Goal: Communication & Community: Answer question/provide support

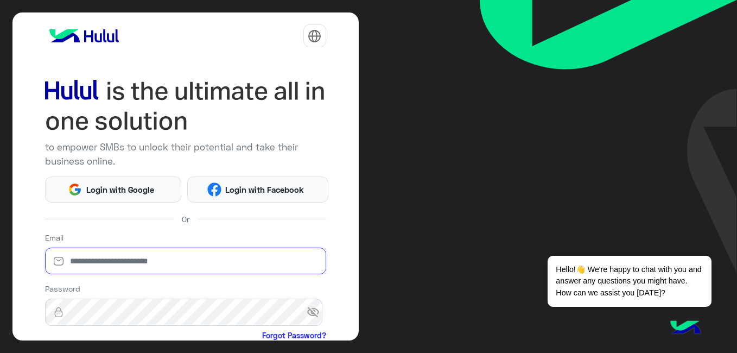
type input "**********"
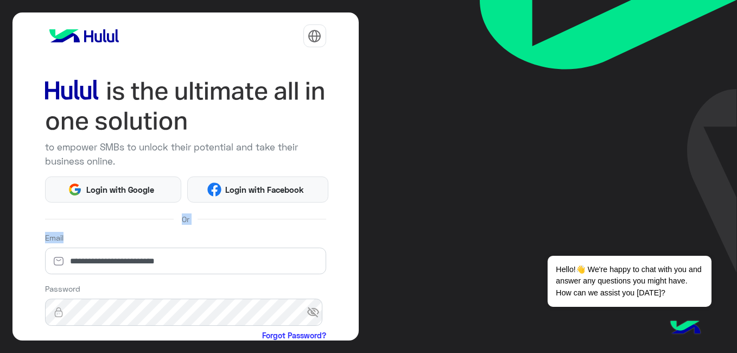
drag, startPoint x: 358, startPoint y: 153, endPoint x: 356, endPoint y: 229, distance: 76.5
click at [356, 229] on div "**********" at bounding box center [185, 176] width 346 height 328
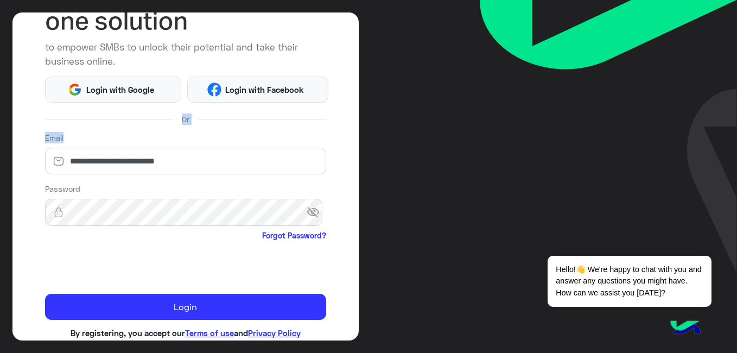
scroll to position [104, 0]
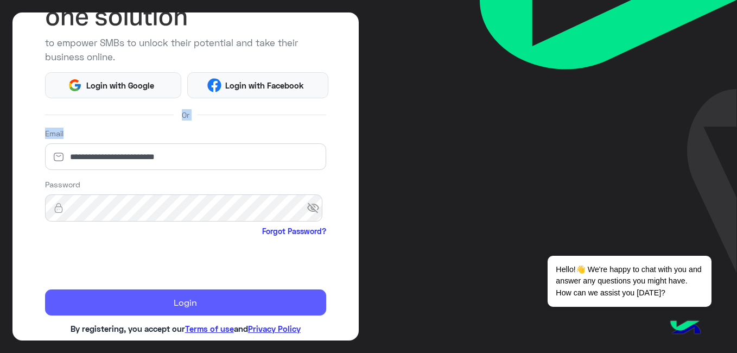
click at [150, 297] on button "Login" at bounding box center [185, 302] width 281 height 26
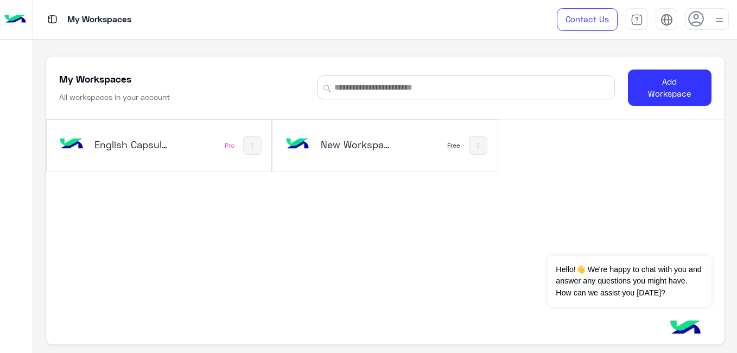
click at [108, 151] on h5 "English Capsules" at bounding box center [131, 144] width 74 height 13
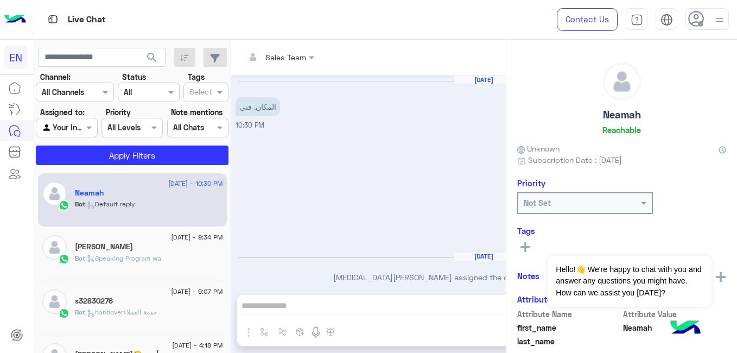
scroll to position [8, 0]
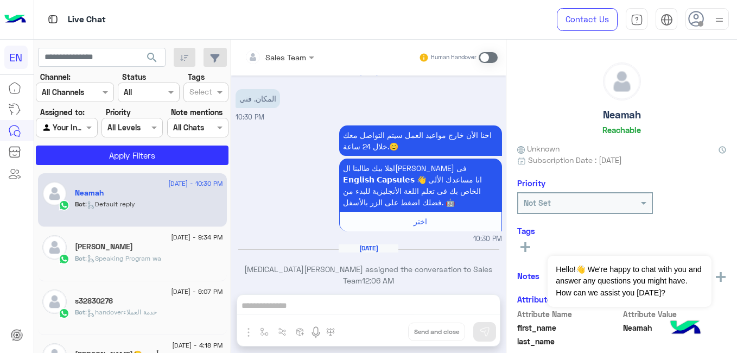
click at [79, 93] on input "text" at bounding box center [62, 92] width 40 height 11
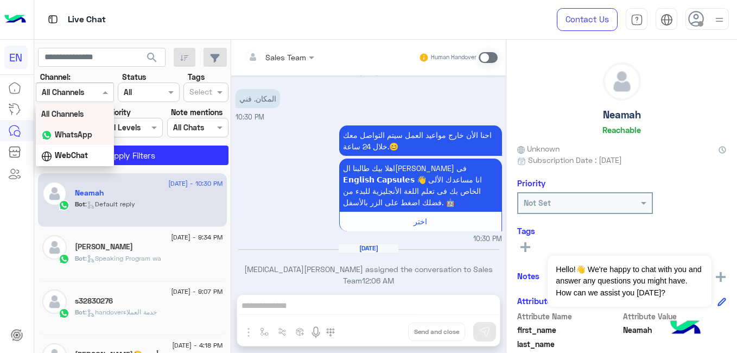
click at [72, 130] on b "WhatsApp" at bounding box center [73, 134] width 37 height 9
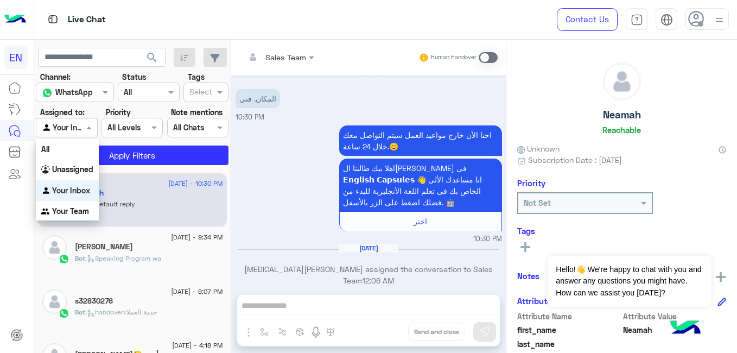
click at [74, 134] on div "Agent Filter Your Inbox" at bounding box center [66, 128] width 61 height 20
click at [88, 209] on b "Your Team" at bounding box center [70, 210] width 37 height 9
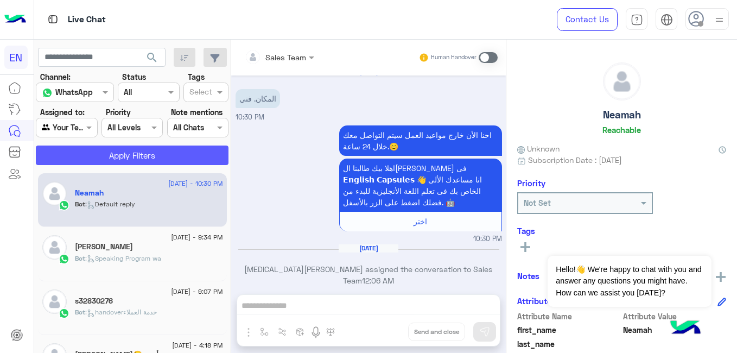
click at [142, 151] on button "Apply Filters" at bounding box center [132, 155] width 193 height 20
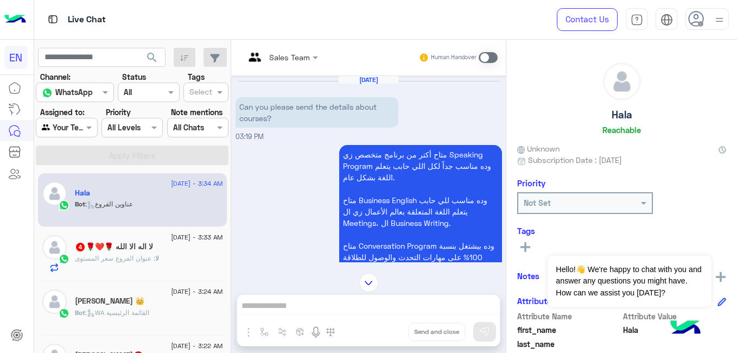
scroll to position [232, 0]
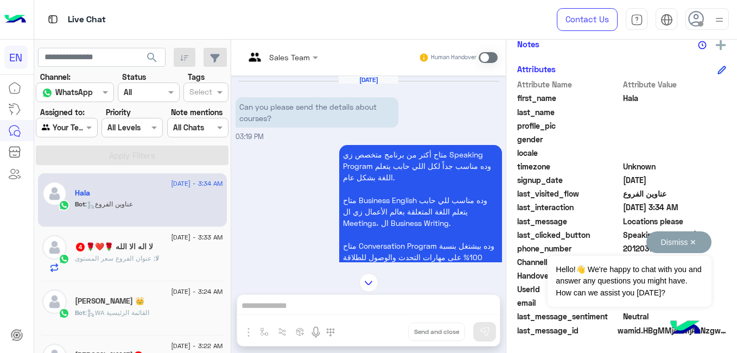
click at [641, 246] on div "Dismiss ✕ Hello!👋 We're happy to chat with you and answer any questions you mig…" at bounding box center [628, 268] width 163 height 75
drag, startPoint x: 641, startPoint y: 246, endPoint x: 695, endPoint y: 241, distance: 55.0
click at [695, 241] on button "Dismiss ✕" at bounding box center [678, 242] width 65 height 22
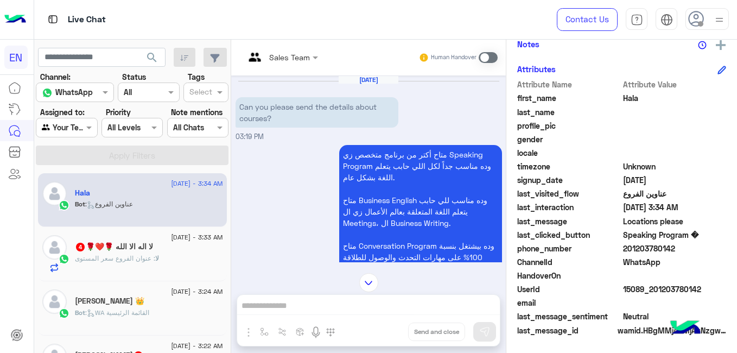
click at [632, 250] on span "201203780142" at bounding box center [675, 247] width 104 height 11
copy span "201203780142"
click at [175, 254] on div "لا : عنوان الفروع سعر المستوى" at bounding box center [149, 262] width 148 height 19
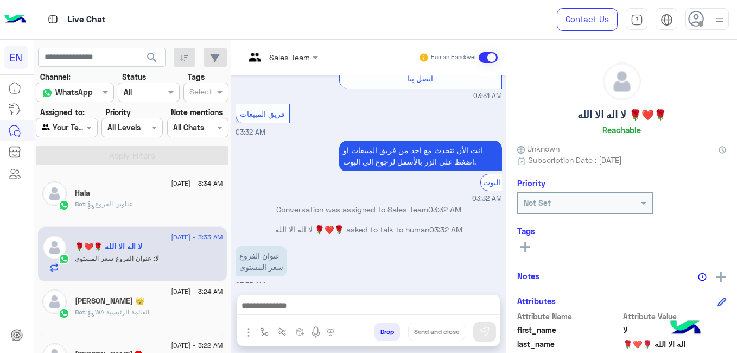
scroll to position [232, 0]
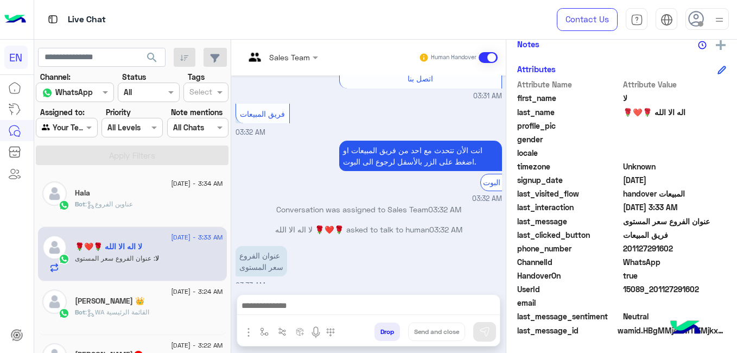
click at [636, 250] on span "201127291602" at bounding box center [675, 247] width 104 height 11
copy span "201127291602"
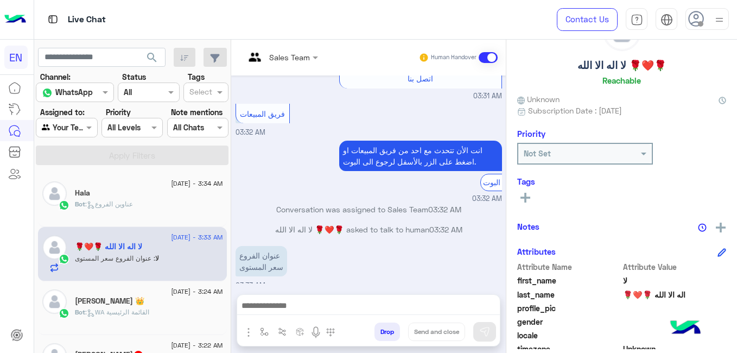
scroll to position [0, 0]
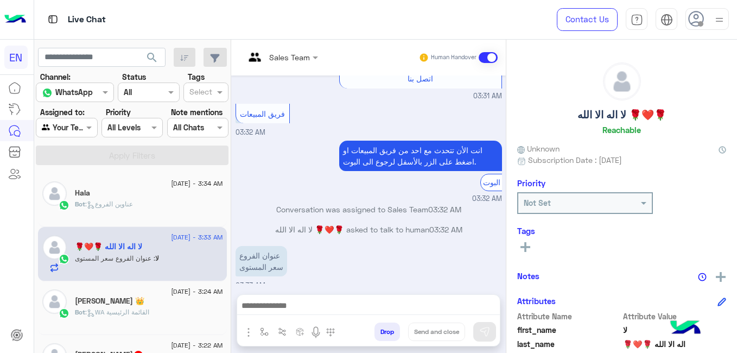
click at [608, 118] on h5 "لا اله الا الله 🌹❤️🌹" at bounding box center [621, 114] width 89 height 12
copy h5 "لا اله الا الله 🌹❤️🌹"
click at [527, 243] on icon at bounding box center [525, 247] width 10 height 10
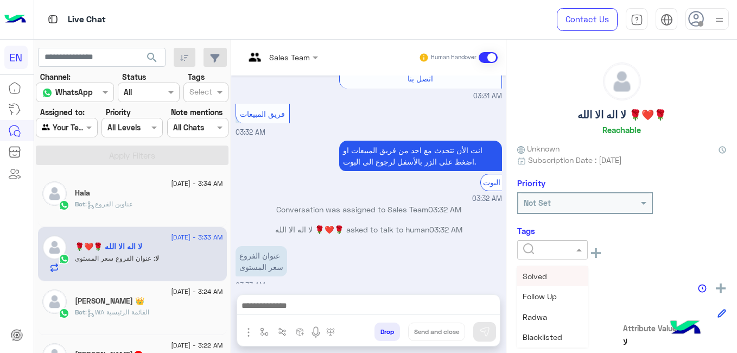
click at [527, 244] on input "text" at bounding box center [539, 249] width 33 height 11
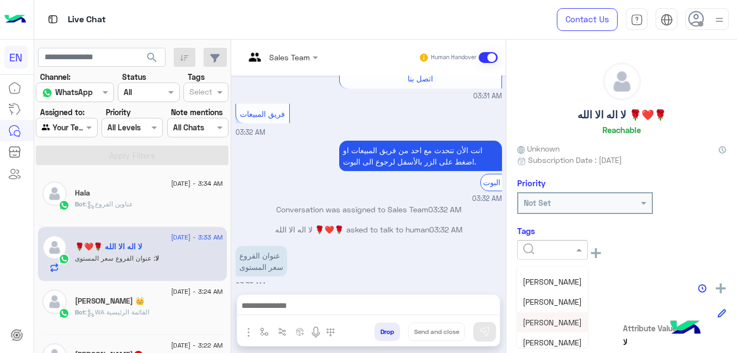
click at [559, 328] on div "[PERSON_NAME]" at bounding box center [552, 322] width 71 height 20
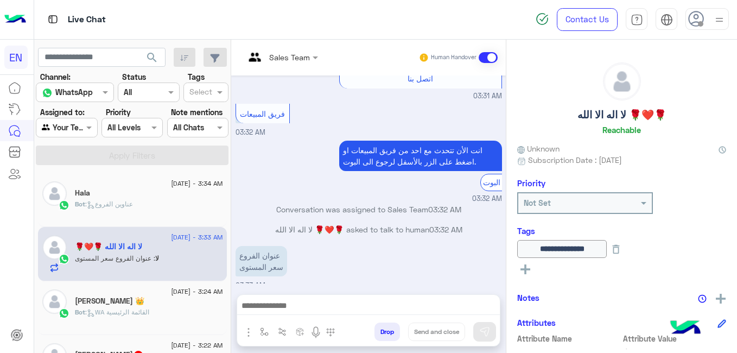
click at [185, 307] on div "[PERSON_NAME] 👑" at bounding box center [149, 301] width 148 height 11
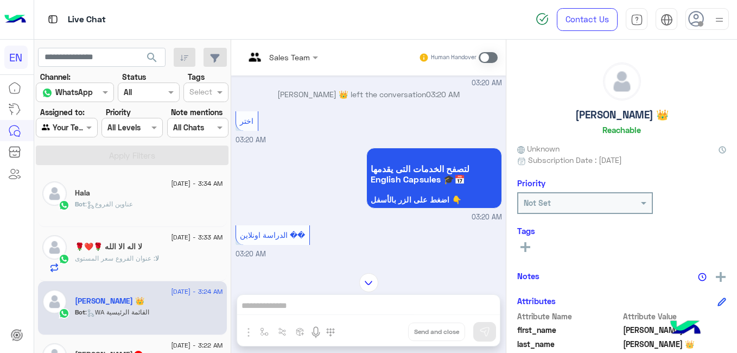
scroll to position [232, 0]
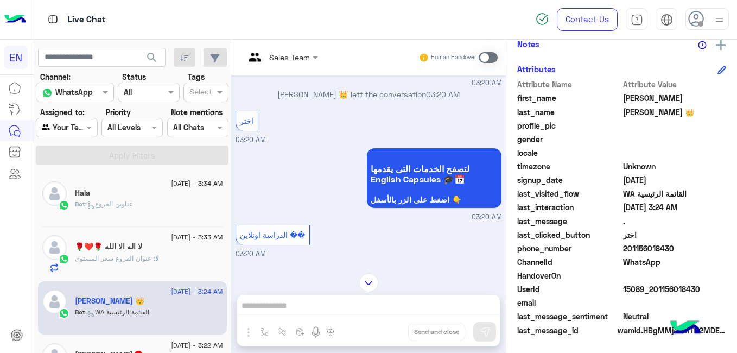
click at [635, 248] on span "201156018430" at bounding box center [675, 247] width 104 height 11
copy span "201156018430"
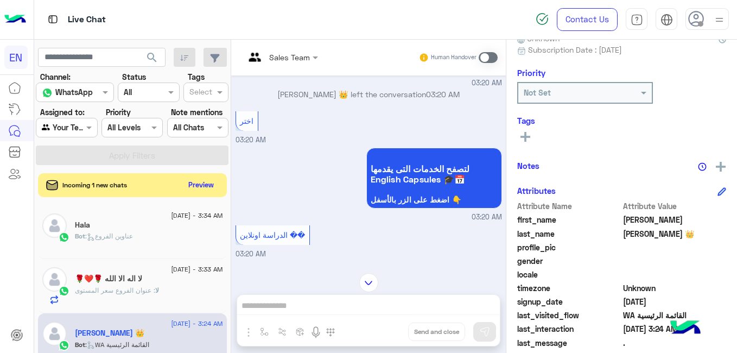
scroll to position [103, 0]
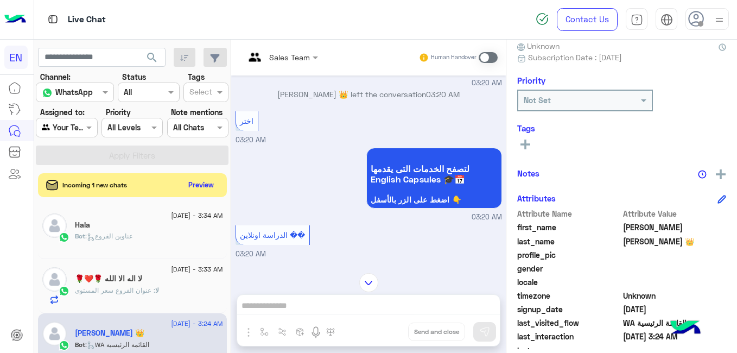
click at [527, 145] on rect at bounding box center [525, 144] width 10 height 2
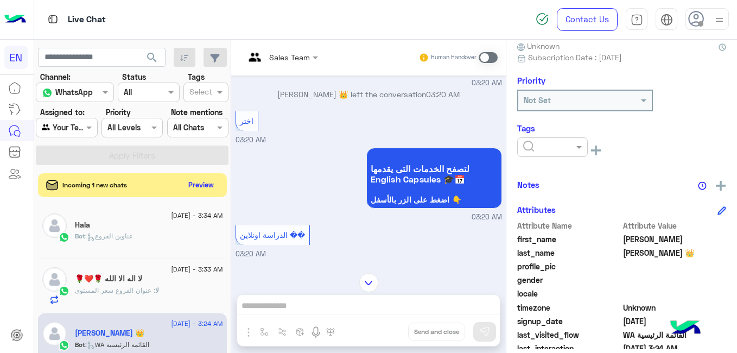
click at [527, 145] on input "text" at bounding box center [539, 147] width 33 height 11
click at [573, 147] on div at bounding box center [552, 147] width 69 height 12
drag, startPoint x: 583, startPoint y: 167, endPoint x: 586, endPoint y: 186, distance: 19.7
click at [586, 186] on div "Solved Follow Up Radwa Blacklisted [PERSON_NAME]" at bounding box center [552, 203] width 71 height 81
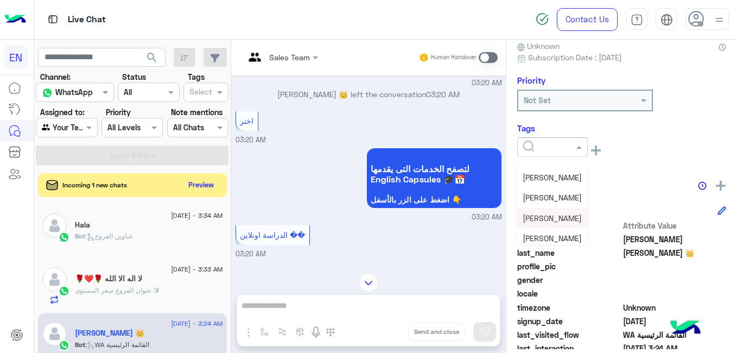
click at [565, 219] on span "[PERSON_NAME]" at bounding box center [551, 217] width 59 height 9
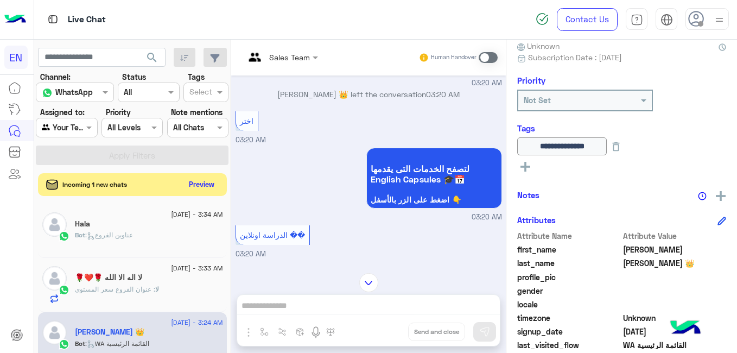
click at [204, 183] on button "Preview" at bounding box center [202, 184] width 34 height 15
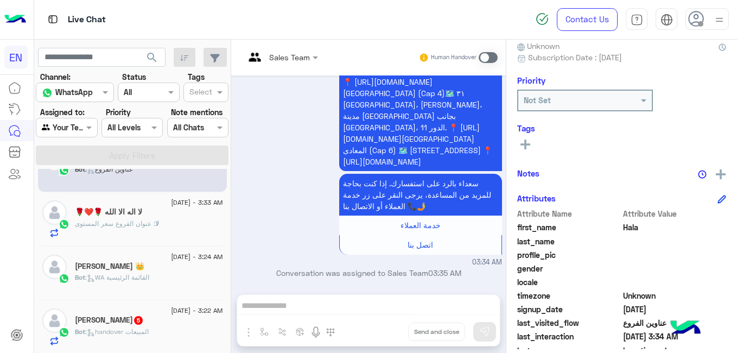
scroll to position [47, 0]
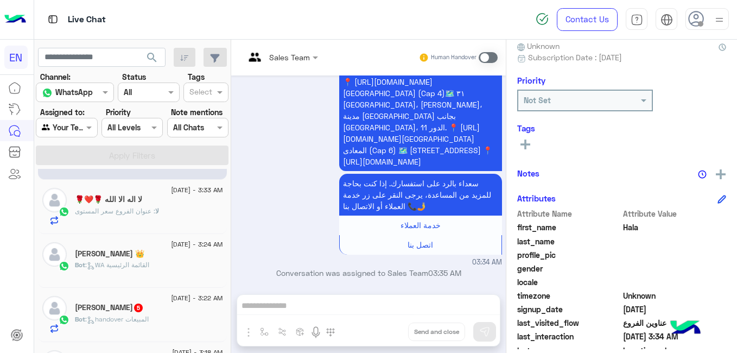
click at [149, 305] on div "[PERSON_NAME] 5" at bounding box center [149, 308] width 148 height 11
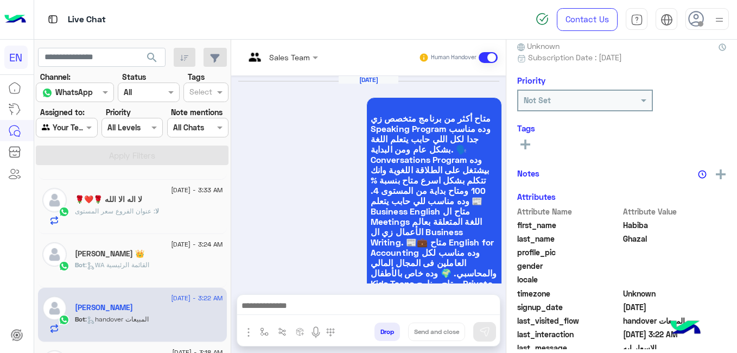
scroll to position [858, 0]
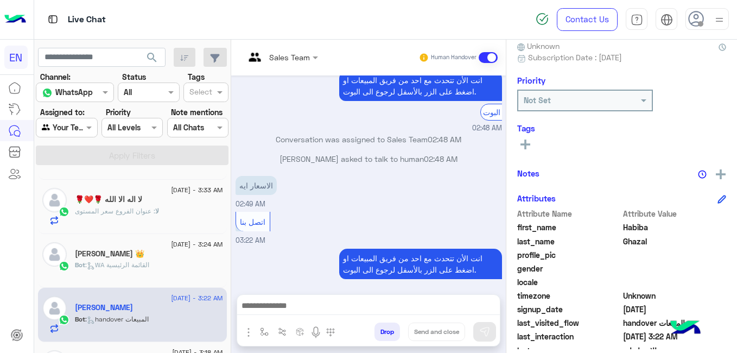
click at [501, 270] on div "[DATE] متاح أكثر من برنامج متخصص زي Speaking Program وده مناسب جدا لكل اللي حاب…" at bounding box center [368, 179] width 275 height 208
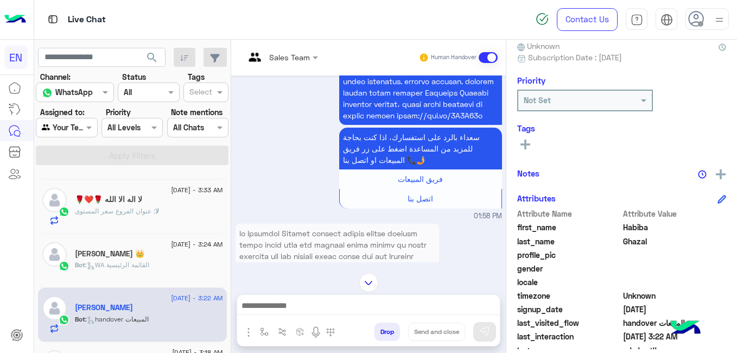
scroll to position [232, 0]
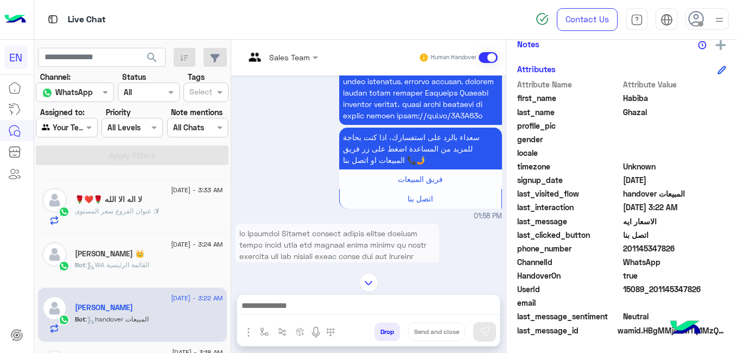
click at [643, 244] on span "201145347826" at bounding box center [675, 247] width 104 height 11
copy span "201145347826"
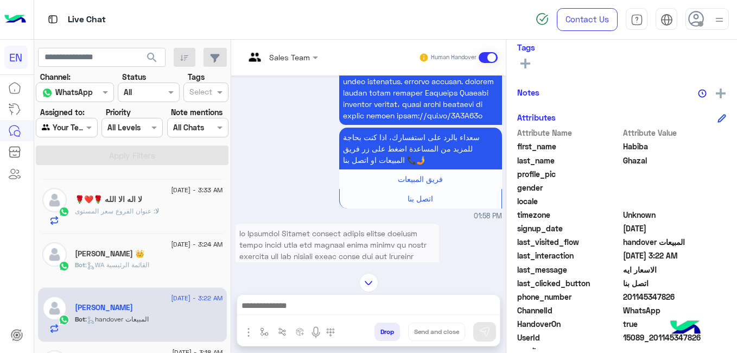
scroll to position [170, 0]
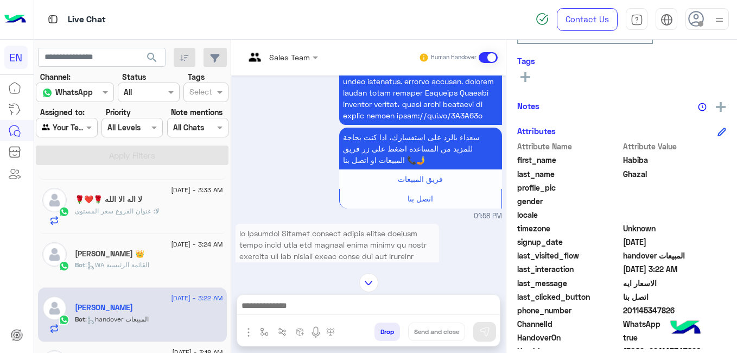
click at [525, 73] on rect at bounding box center [525, 77] width 2 height 10
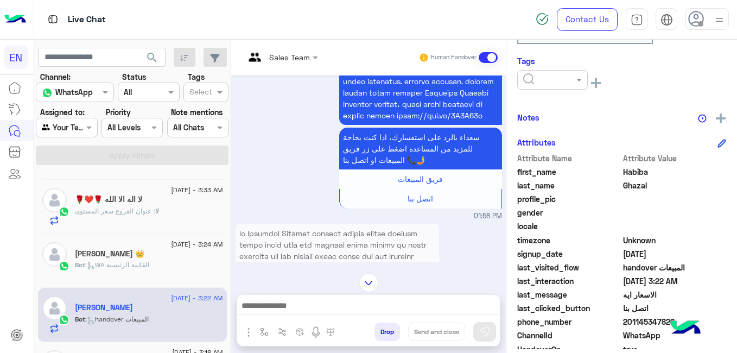
click at [525, 74] on input "text" at bounding box center [539, 79] width 33 height 11
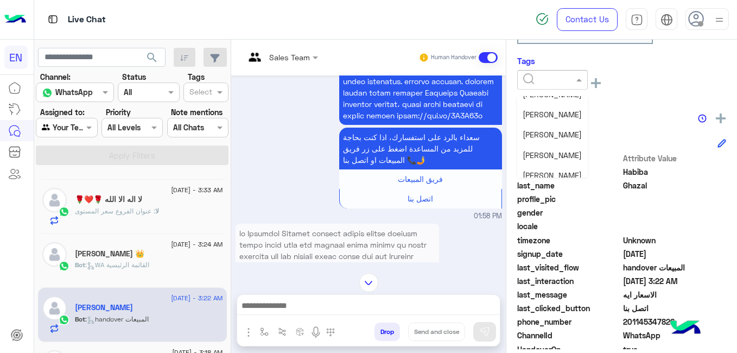
scroll to position [117, 0]
click at [567, 150] on span "[PERSON_NAME]" at bounding box center [551, 151] width 59 height 9
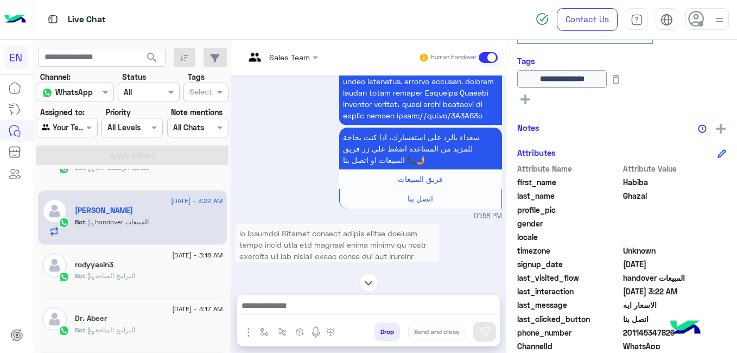
scroll to position [154, 0]
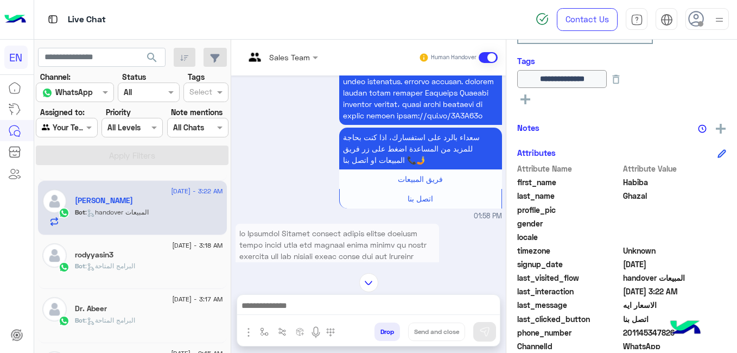
click at [166, 256] on div "rodyyasin3" at bounding box center [149, 255] width 148 height 11
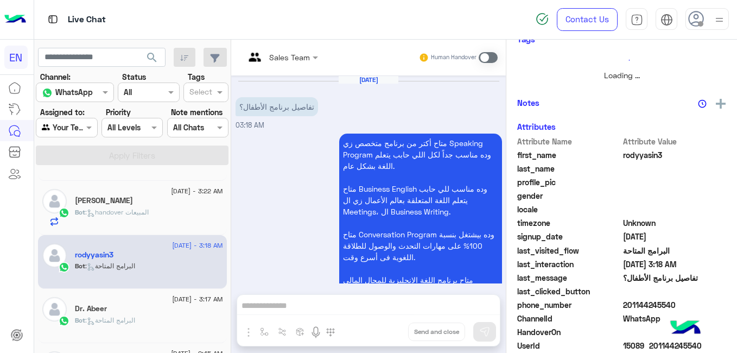
scroll to position [138, 0]
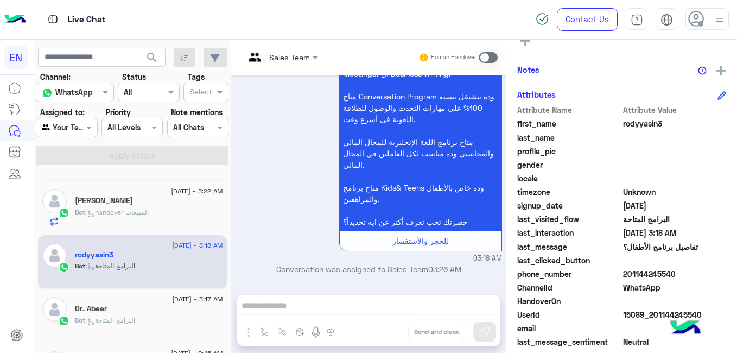
drag, startPoint x: 501, startPoint y: 248, endPoint x: 500, endPoint y: 212, distance: 36.4
click at [500, 212] on div "[DATE] تفاصيل برنامج الأطفال؟ 03:18 AM متاح أكتر من برنامج متخصص زي Speaking Pr…" at bounding box center [368, 179] width 275 height 208
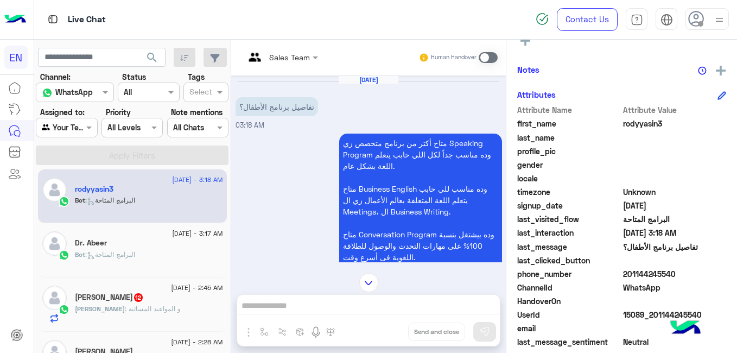
scroll to position [223, 0]
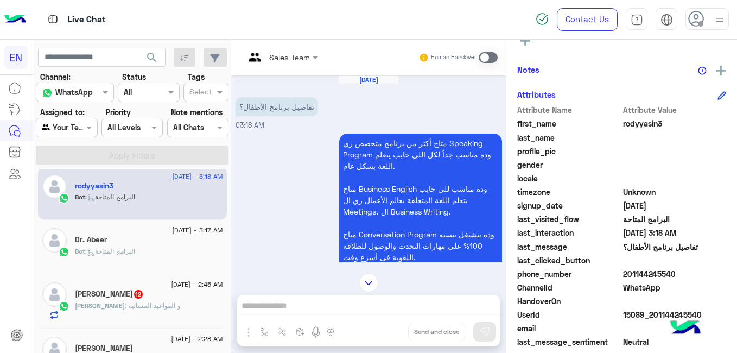
click at [181, 240] on div "Dr. Abeer" at bounding box center [149, 240] width 148 height 11
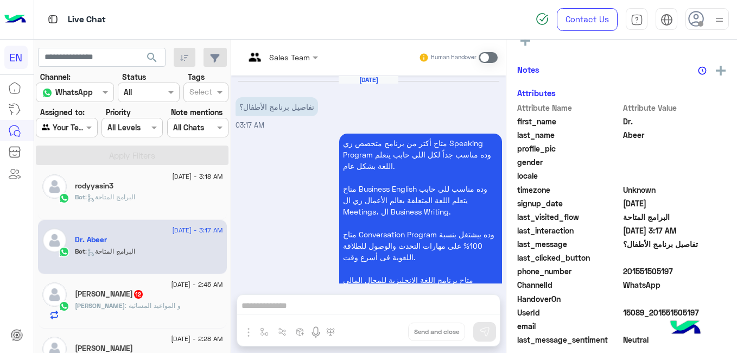
scroll to position [138, 0]
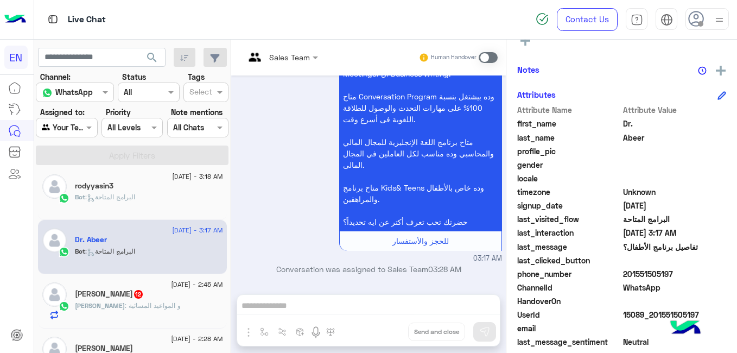
drag, startPoint x: 501, startPoint y: 253, endPoint x: 500, endPoint y: 216, distance: 36.9
click at [500, 216] on div "[DATE] تفاصيل برنامج الأطفال؟ 03:17 AM متاح أكتر من برنامج متخصص زي Speaking Pr…" at bounding box center [368, 179] width 275 height 208
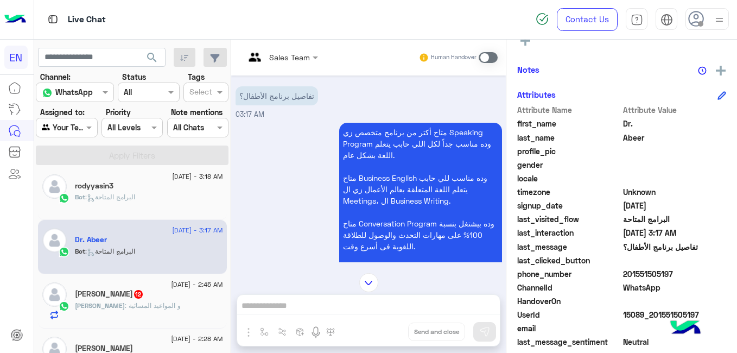
scroll to position [0, 0]
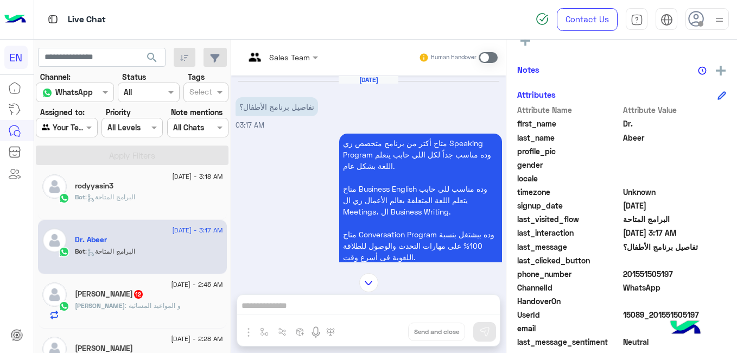
click at [161, 315] on div "[PERSON_NAME] : و المواعيد المسائية" at bounding box center [149, 310] width 148 height 19
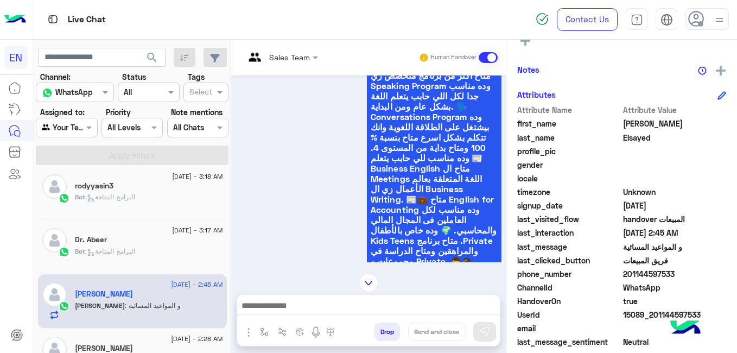
scroll to position [65, 0]
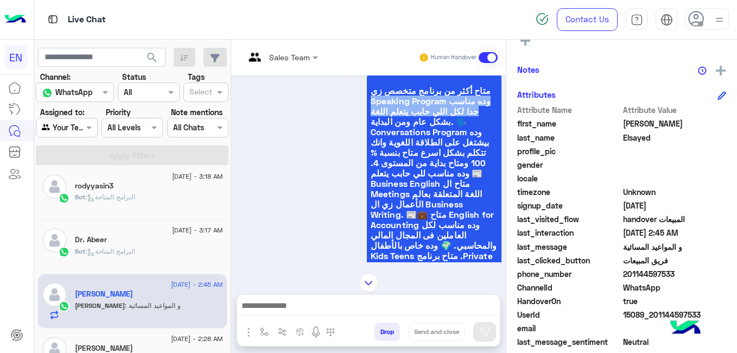
drag, startPoint x: 501, startPoint y: 113, endPoint x: 501, endPoint y: 91, distance: 21.7
click at [501, 91] on div "[DATE] أسعار الإشتراكات� 02:43 AM متاح أكثر من برنامج متخصص زي Speaking Program…" at bounding box center [368, 168] width 275 height 187
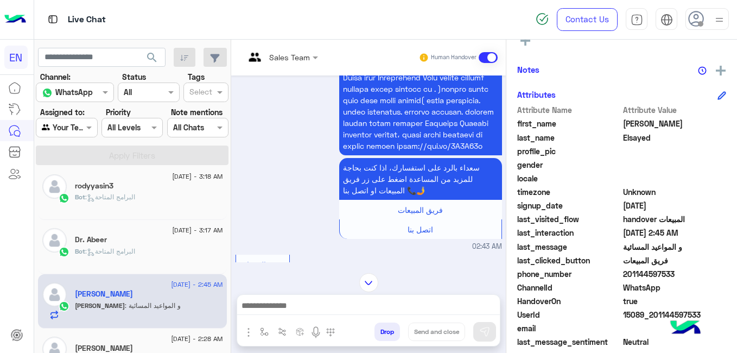
scroll to position [1413, 0]
drag, startPoint x: 731, startPoint y: 227, endPoint x: 725, endPoint y: 264, distance: 36.9
click at [725, 264] on div "[PERSON_NAME] Unknown Subscription Date : [DATE] Priority Not Set Tags See All …" at bounding box center [621, 194] width 231 height 309
drag, startPoint x: 725, startPoint y: 264, endPoint x: 667, endPoint y: 270, distance: 58.4
click at [667, 270] on span "201144597533" at bounding box center [675, 273] width 104 height 11
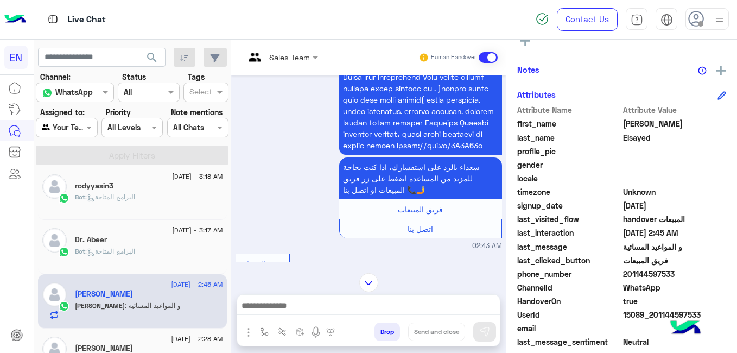
click at [667, 270] on span "201144597533" at bounding box center [675, 273] width 104 height 11
copy span "201144597533"
click at [527, 41] on rect at bounding box center [525, 41] width 10 height 2
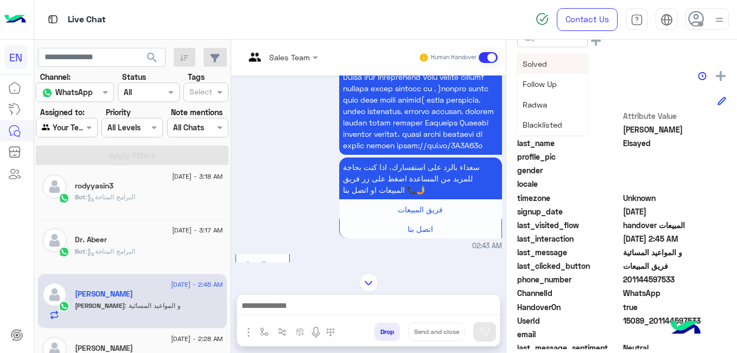
scroll to position [203, 0]
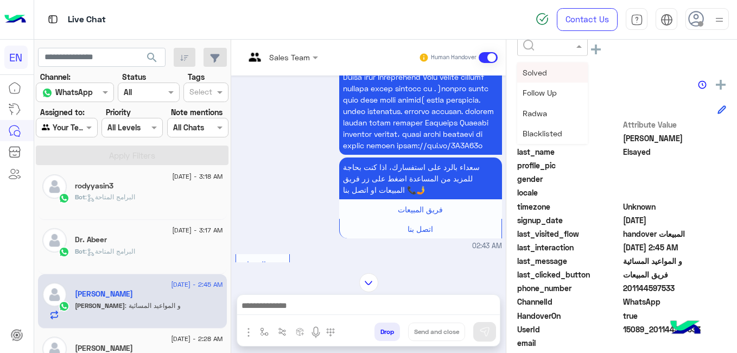
click at [557, 42] on div at bounding box center [552, 46] width 69 height 12
drag, startPoint x: 588, startPoint y: 71, endPoint x: 587, endPoint y: 81, distance: 10.3
click at [587, 81] on div "[PERSON_NAME] Unknown Subscription Date : [DATE] Priority Not Set Tags See All …" at bounding box center [621, 194] width 231 height 309
click at [565, 48] on div at bounding box center [552, 46] width 69 height 12
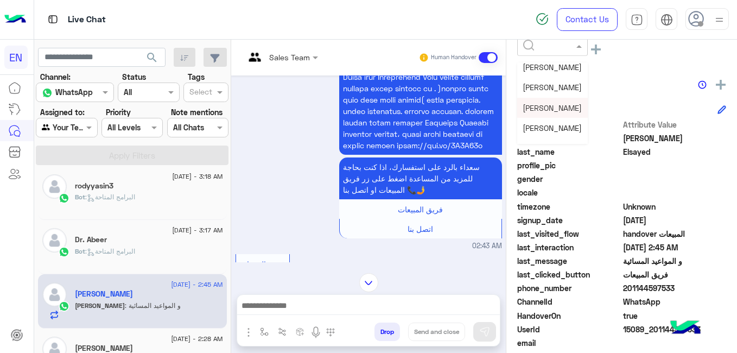
click at [566, 113] on div "[PERSON_NAME]" at bounding box center [552, 108] width 71 height 20
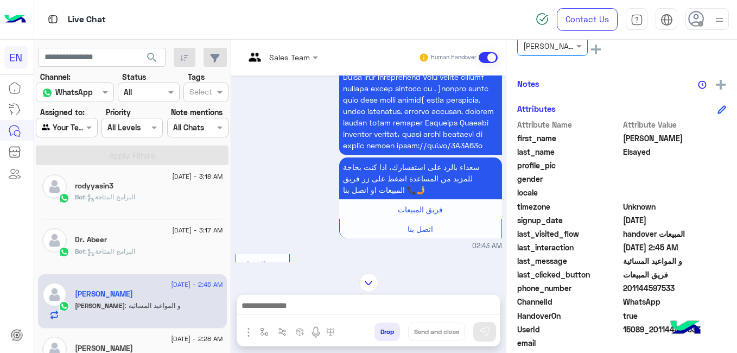
scroll to position [220, 0]
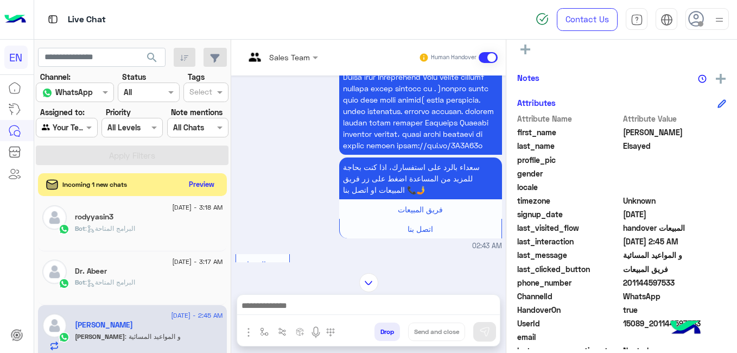
click at [195, 184] on button "Preview" at bounding box center [202, 184] width 34 height 15
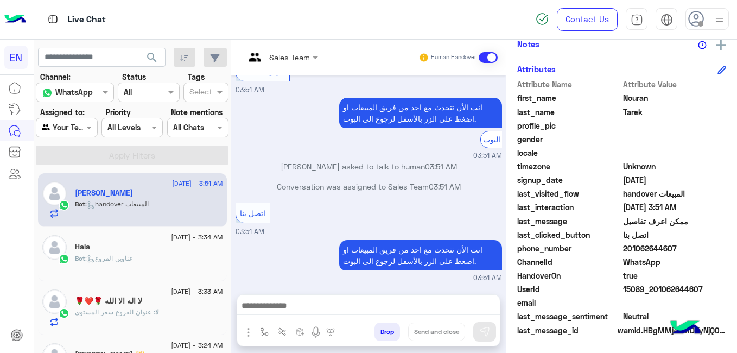
click at [177, 202] on div "Bot : handover المبيعات" at bounding box center [149, 208] width 148 height 19
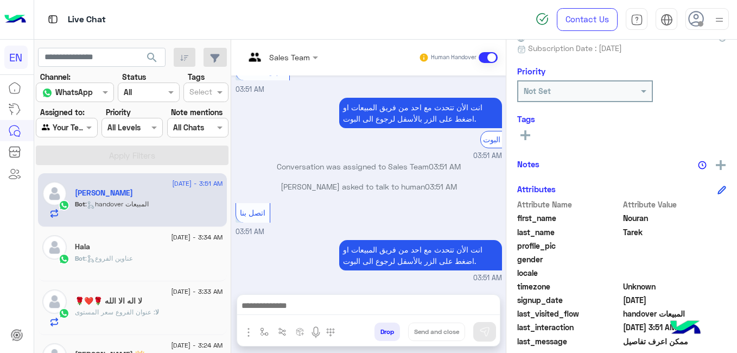
scroll to position [232, 0]
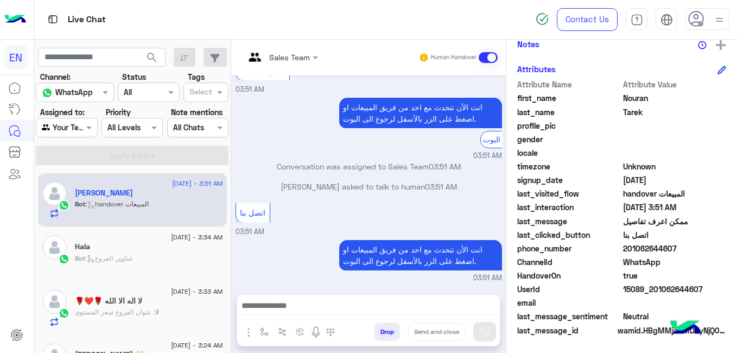
click at [630, 245] on span "201062644607" at bounding box center [675, 247] width 104 height 11
copy span "201062644607"
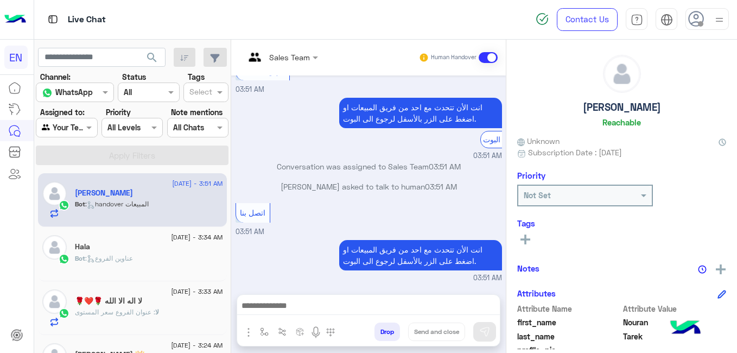
scroll to position [5, 0]
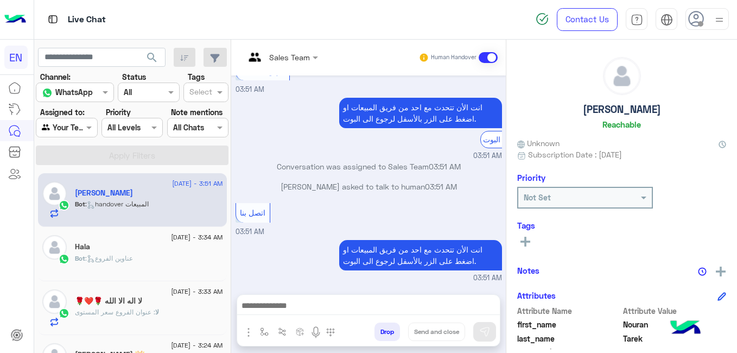
click at [620, 112] on h5 "[PERSON_NAME]" at bounding box center [622, 109] width 78 height 12
copy h5 "[PERSON_NAME]"
click at [526, 239] on icon at bounding box center [525, 242] width 10 height 10
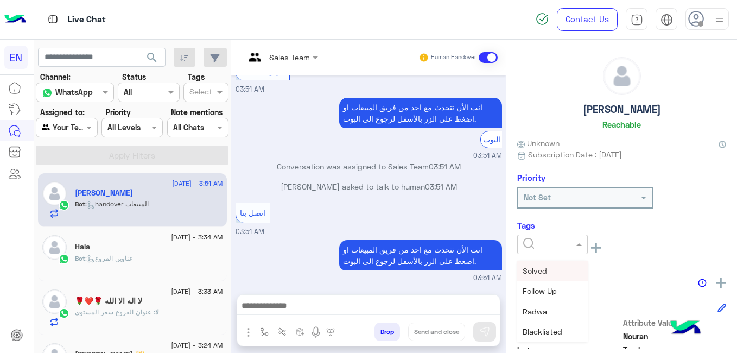
click at [526, 239] on input "text" at bounding box center [539, 244] width 33 height 11
click at [565, 314] on div "[PERSON_NAME]" at bounding box center [552, 309] width 71 height 20
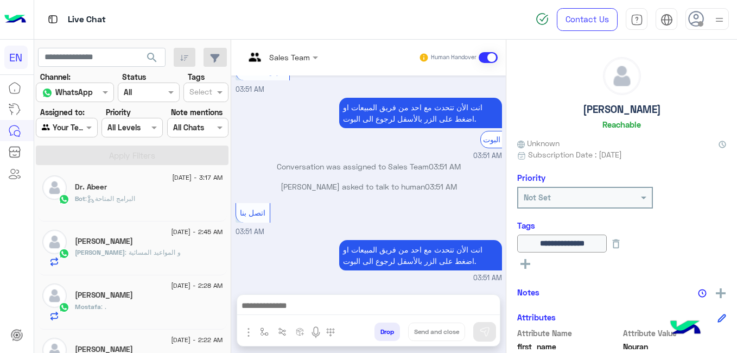
scroll to position [336, 0]
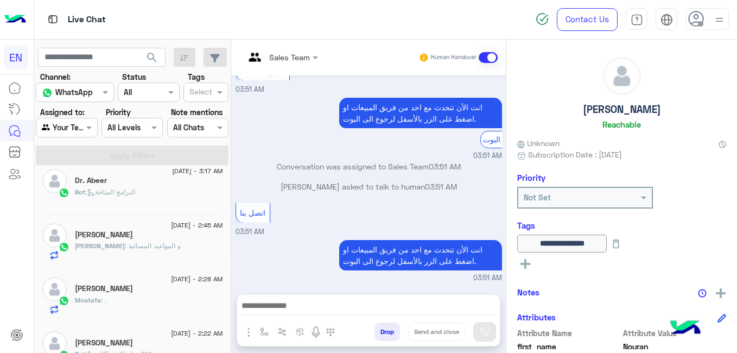
click at [175, 289] on div "[PERSON_NAME]" at bounding box center [149, 289] width 148 height 11
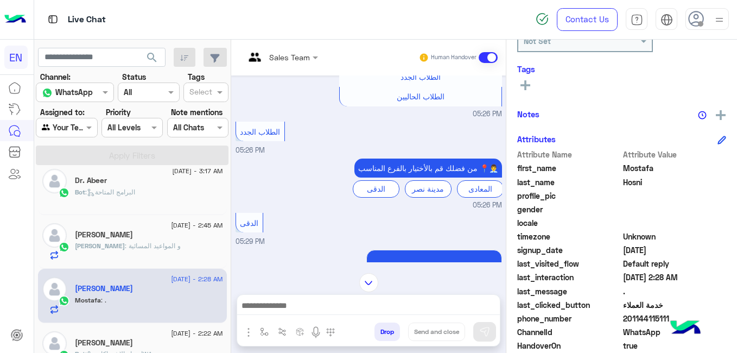
scroll to position [232, 0]
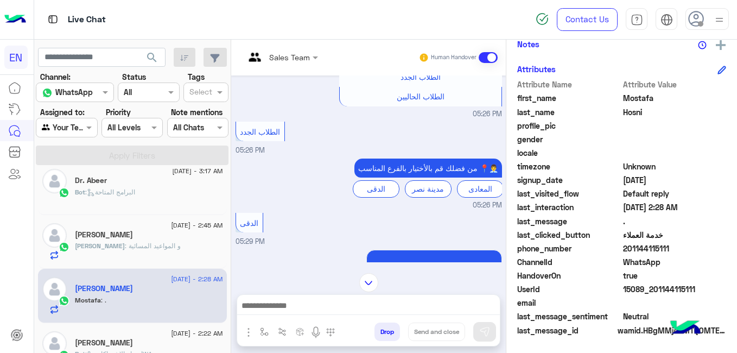
click at [659, 246] on span "201144115111" at bounding box center [675, 247] width 104 height 11
copy span "201144115111"
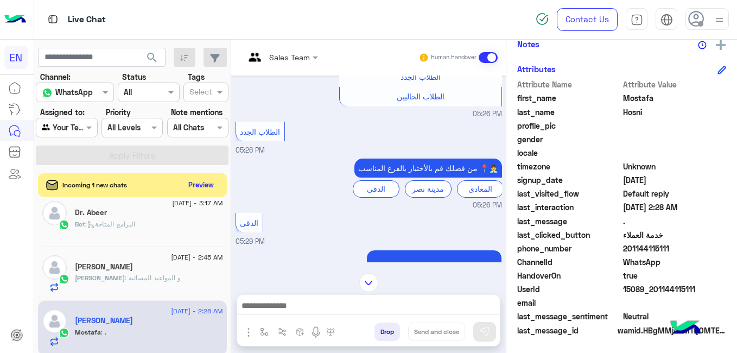
copy span "201144115111"
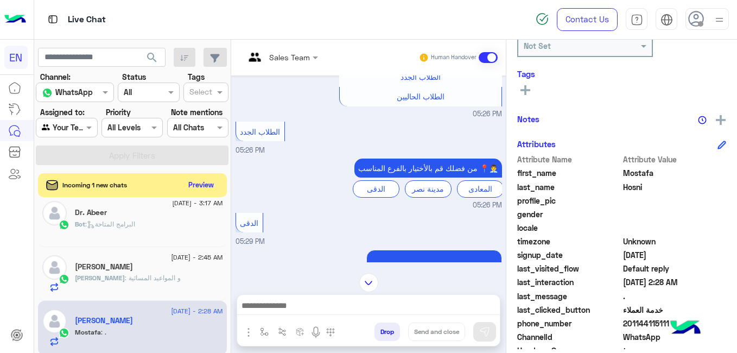
scroll to position [155, 0]
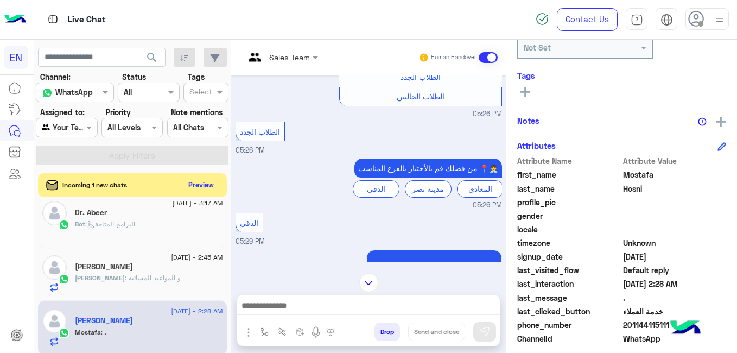
click at [532, 93] on button at bounding box center [525, 91] width 16 height 13
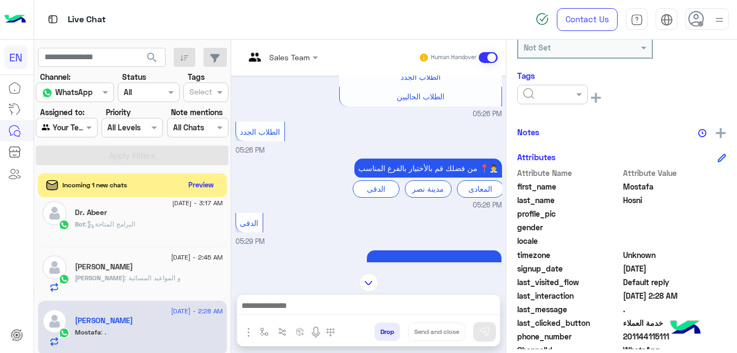
click at [532, 93] on input "text" at bounding box center [539, 94] width 33 height 11
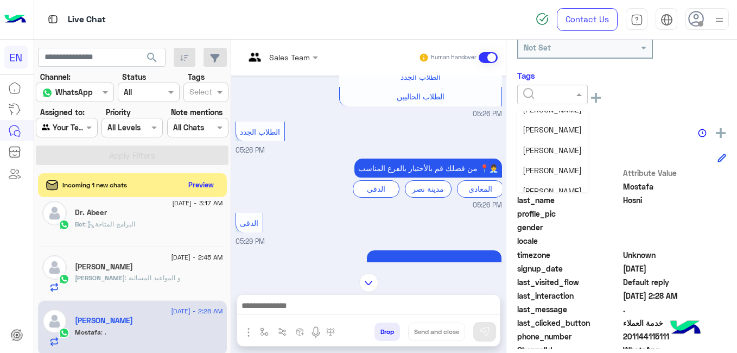
scroll to position [134, 0]
click at [572, 151] on span "[PERSON_NAME]" at bounding box center [551, 148] width 59 height 9
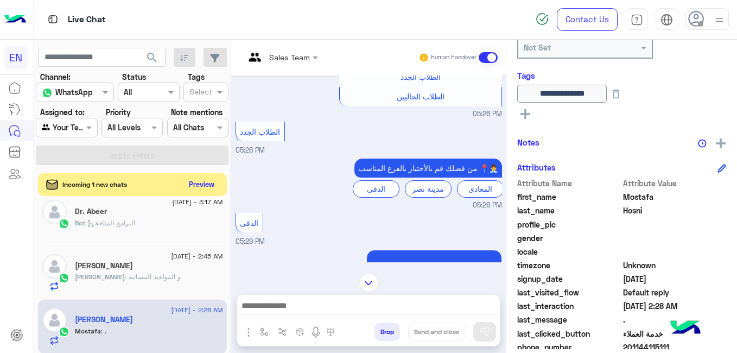
click at [207, 183] on button "Preview" at bounding box center [202, 184] width 34 height 15
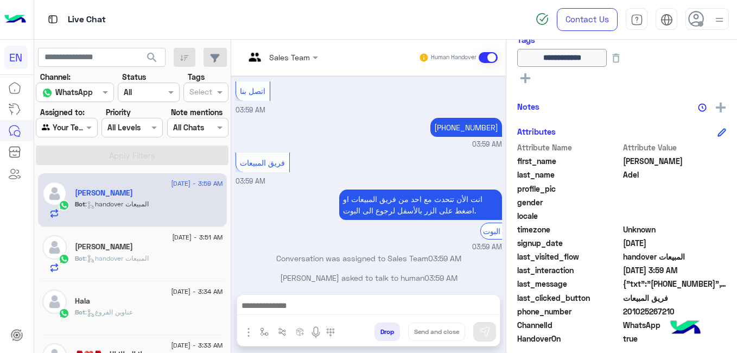
click at [169, 254] on div "Bot : handover المبيعات" at bounding box center [149, 262] width 148 height 19
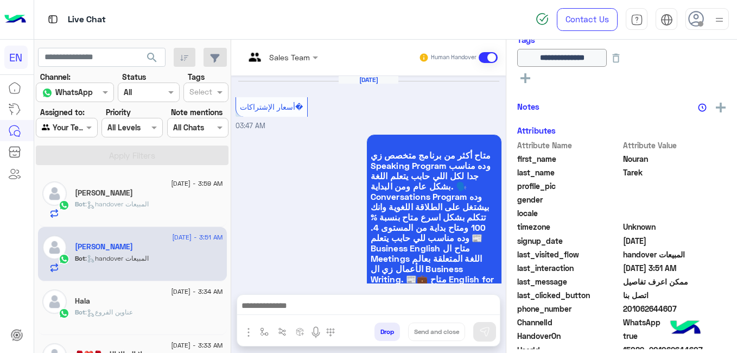
scroll to position [971, 0]
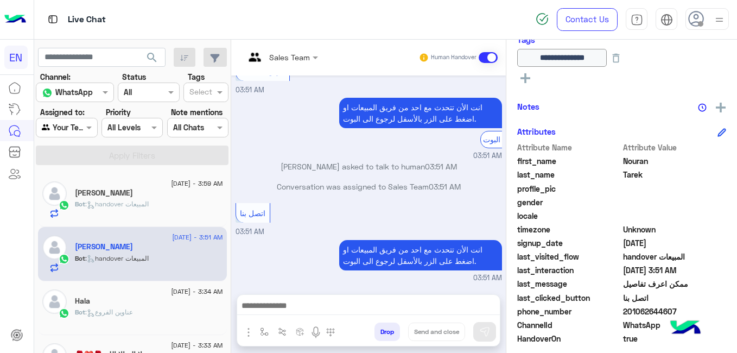
click at [161, 200] on div "Bot : handover المبيعات" at bounding box center [149, 208] width 148 height 19
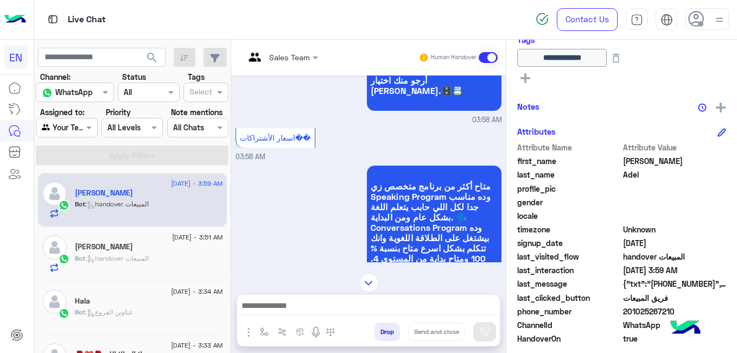
scroll to position [254, 0]
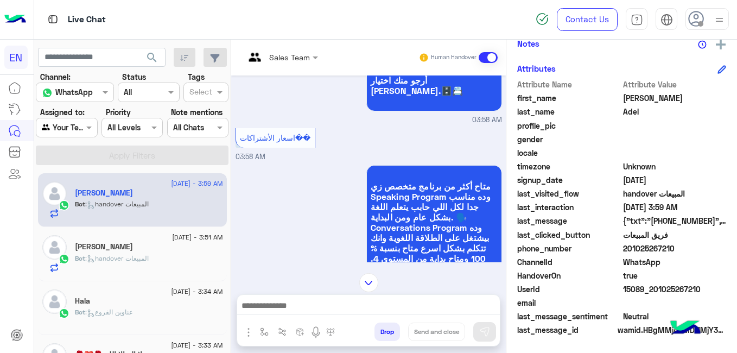
click at [640, 248] on span "201025267210" at bounding box center [675, 247] width 104 height 11
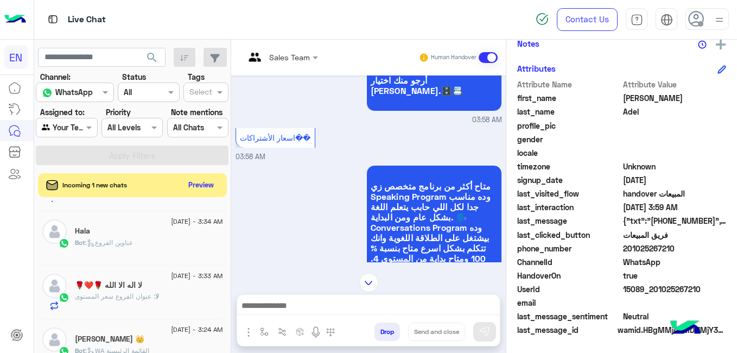
scroll to position [0, 0]
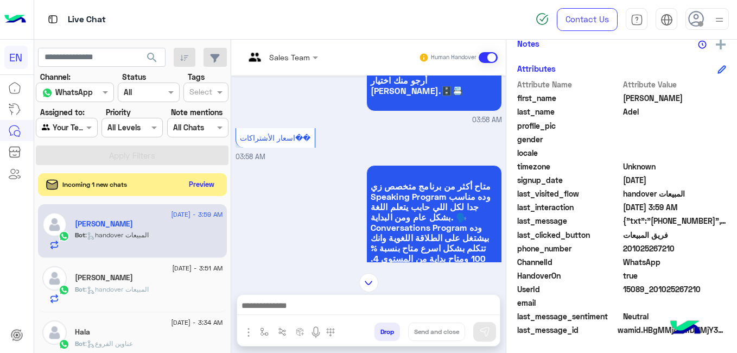
click at [205, 184] on button "Preview" at bounding box center [202, 184] width 34 height 15
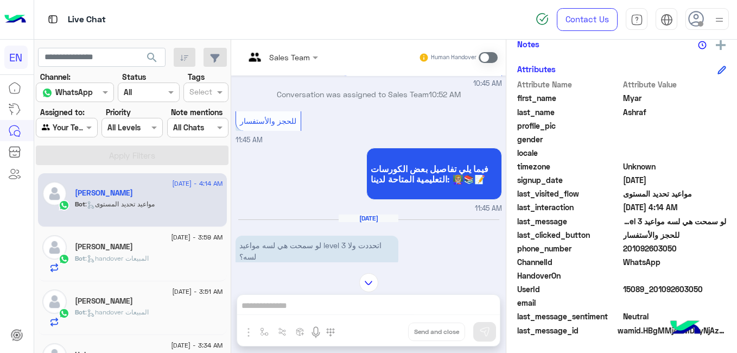
scroll to position [257, 0]
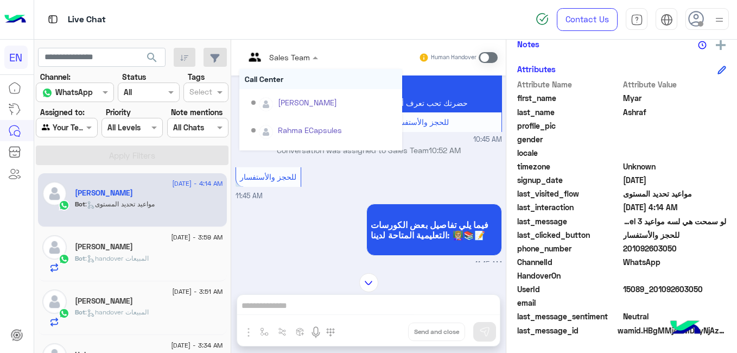
click at [301, 50] on div at bounding box center [281, 56] width 84 height 12
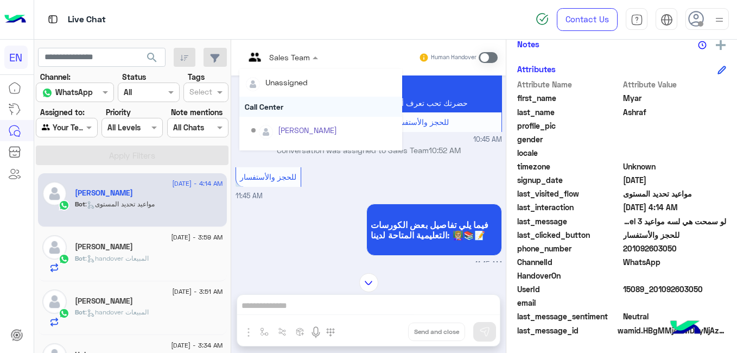
click at [288, 104] on div "Call Center" at bounding box center [320, 107] width 163 height 20
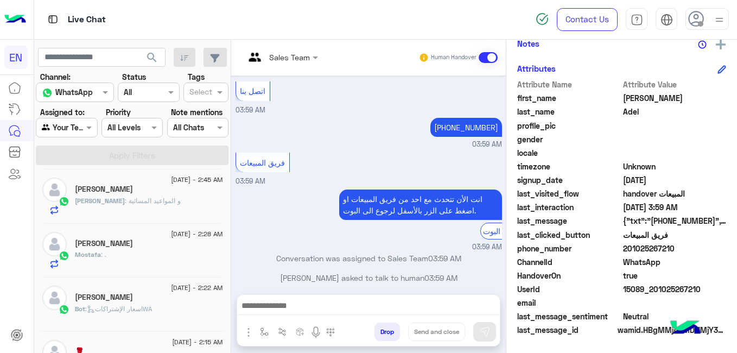
scroll to position [462, 0]
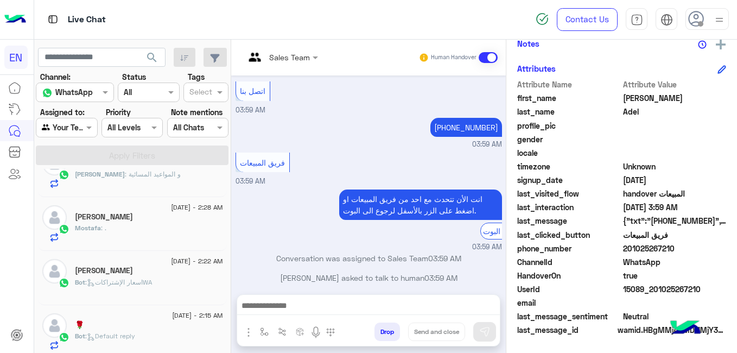
click at [175, 271] on div "[PERSON_NAME]" at bounding box center [149, 271] width 148 height 11
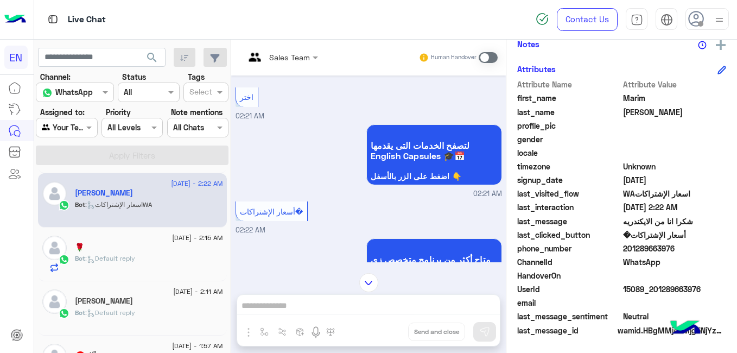
scroll to position [549, 0]
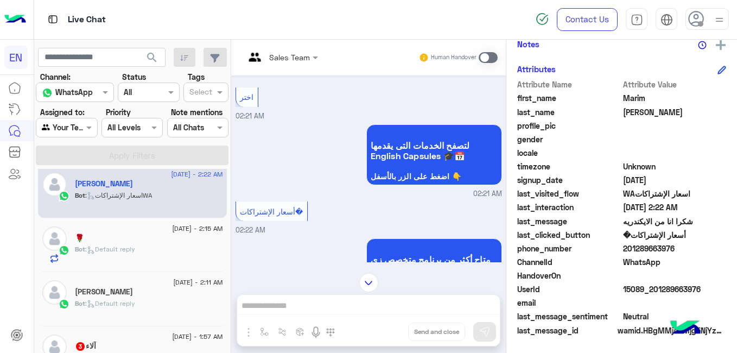
click at [189, 250] on div "Bot : Default reply" at bounding box center [149, 253] width 148 height 19
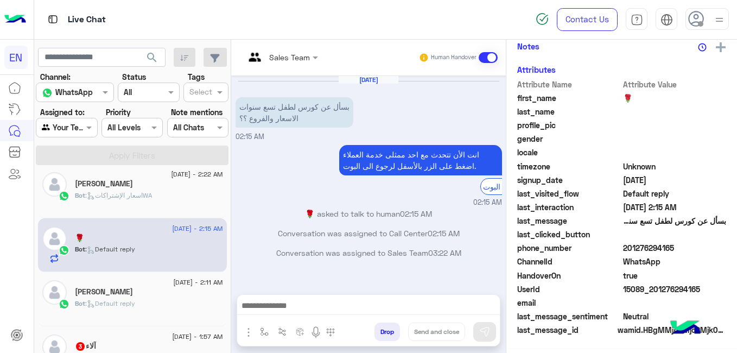
scroll to position [232, 0]
click at [504, 105] on div "[DATE] بسأل عن كورس لطفل تسع سنوات الاسعار والفروع ؟؟ 02:15 AM انت الأن تتحدث م…" at bounding box center [368, 179] width 275 height 208
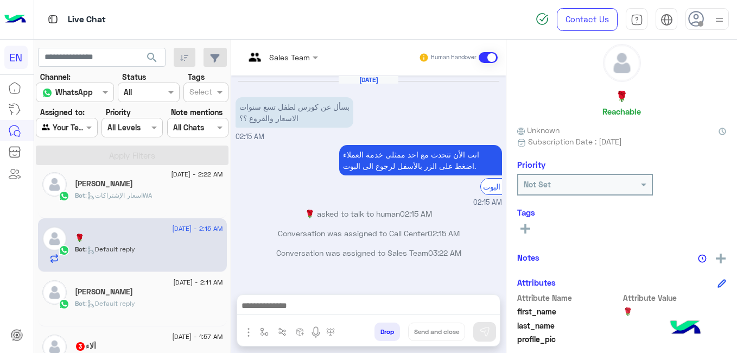
scroll to position [0, 0]
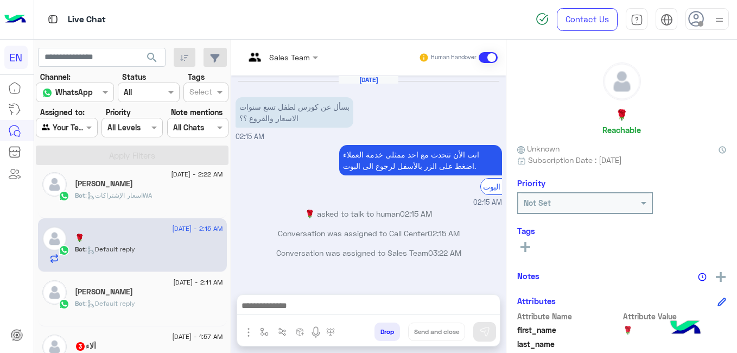
click at [162, 297] on div "[PERSON_NAME]" at bounding box center [149, 292] width 148 height 11
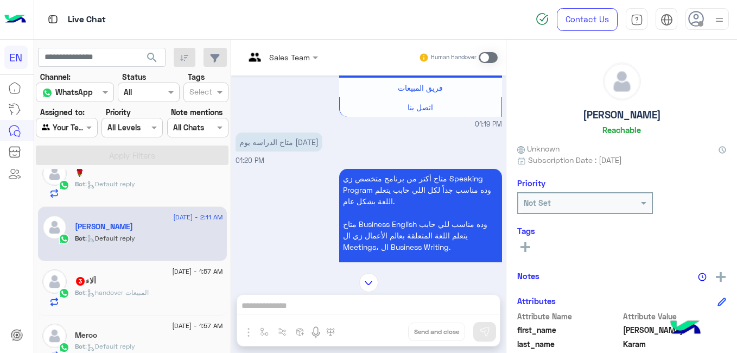
click at [181, 297] on div "Bot : handover المبيعات" at bounding box center [149, 297] width 148 height 19
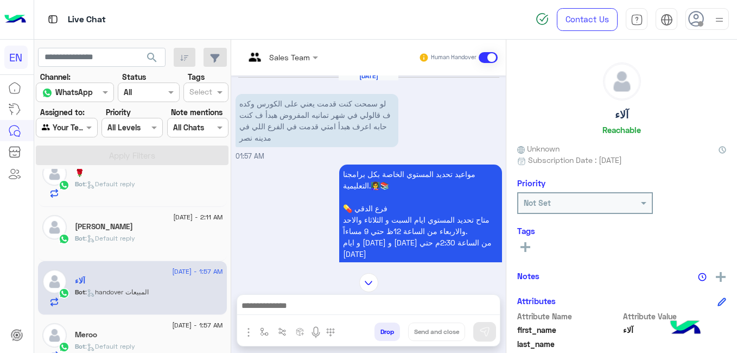
scroll to position [214, 0]
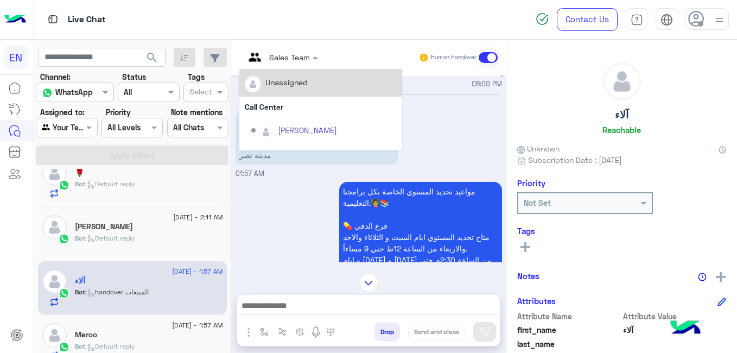
click at [308, 58] on div at bounding box center [281, 56] width 84 height 12
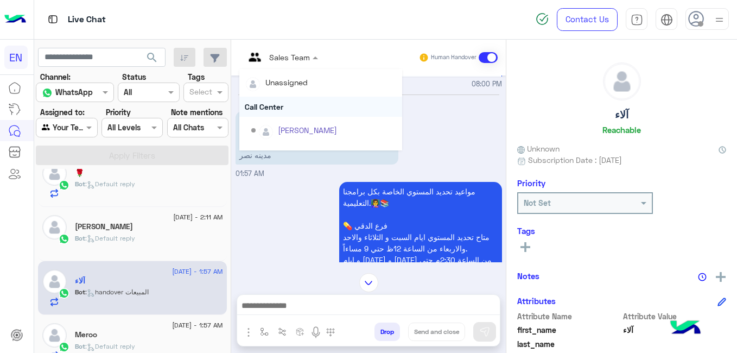
click at [296, 101] on div "Call Center" at bounding box center [320, 107] width 163 height 20
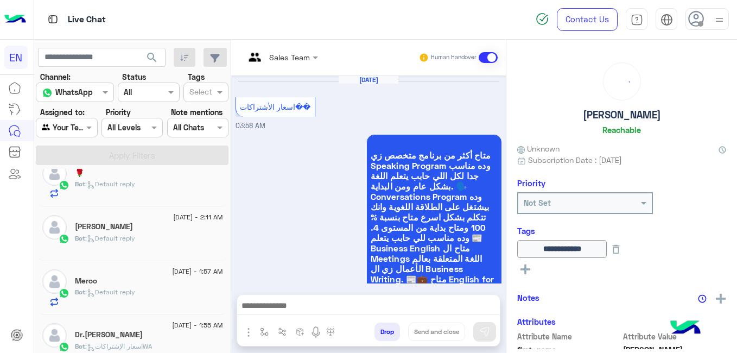
scroll to position [847, 0]
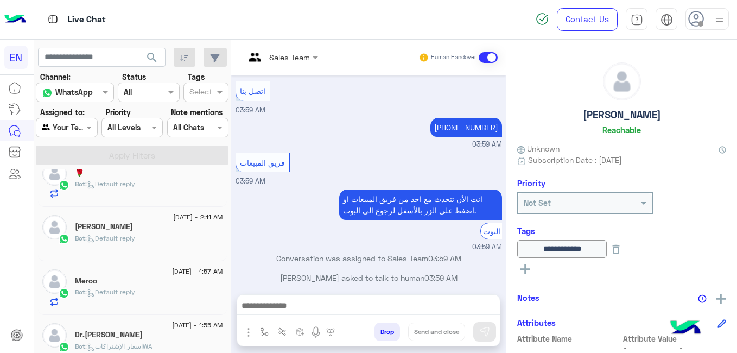
click at [182, 290] on div "Bot : Default reply" at bounding box center [149, 296] width 148 height 19
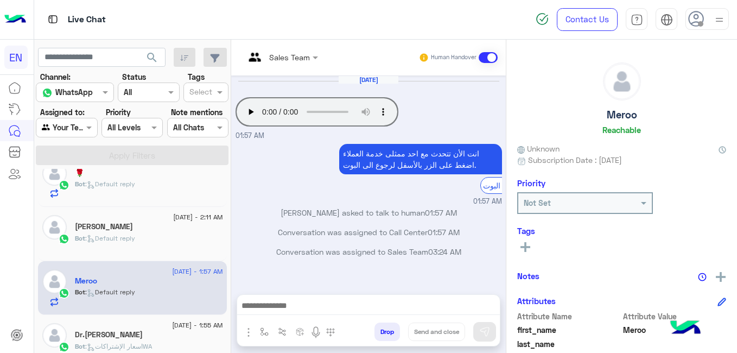
click at [503, 110] on div "[DATE] Your browser does not support the audio tag. 01:57 AM انت الأن تتحدث مع …" at bounding box center [368, 179] width 275 height 208
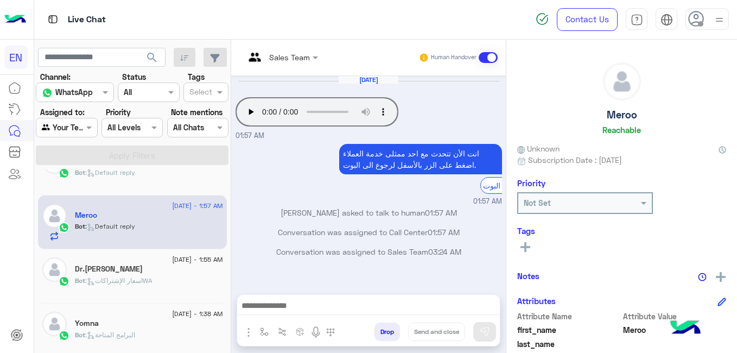
scroll to position [697, 0]
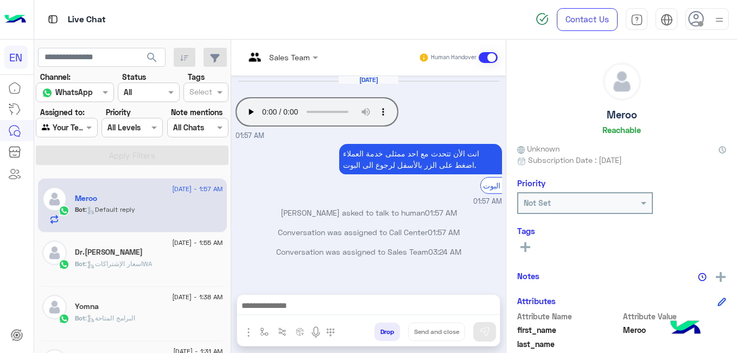
click at [164, 257] on div "Dr.[PERSON_NAME]" at bounding box center [149, 252] width 148 height 11
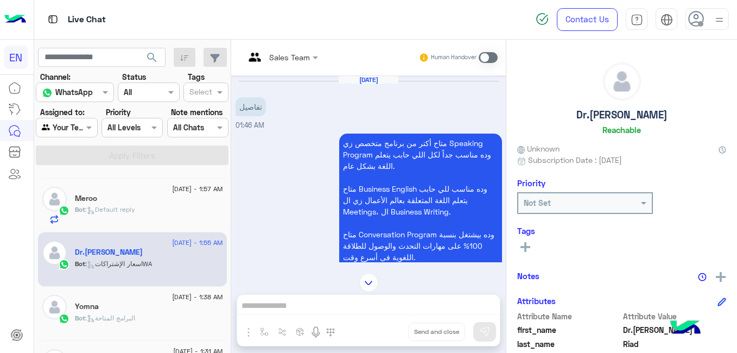
scroll to position [992, 0]
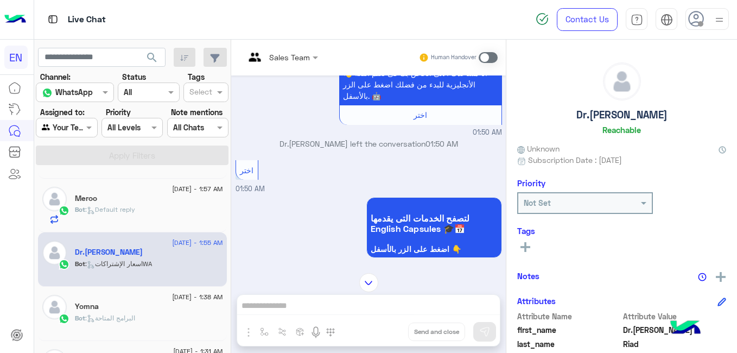
click at [186, 309] on div "Yomna" at bounding box center [149, 307] width 148 height 11
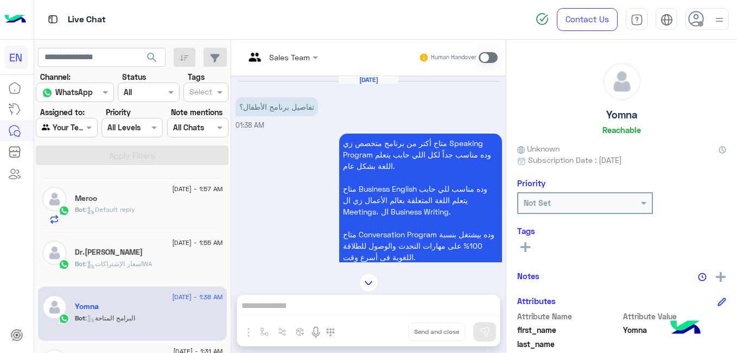
scroll to position [742, 0]
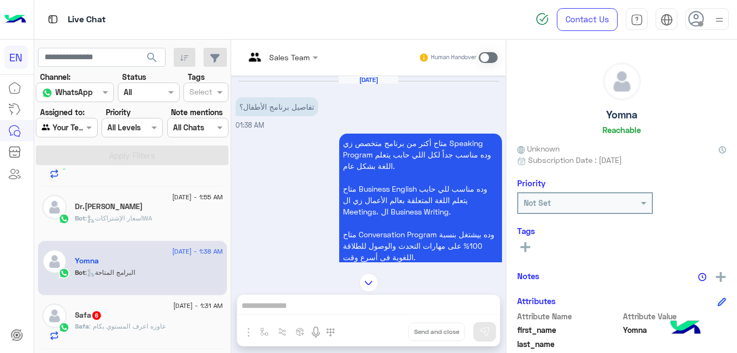
click at [178, 318] on div "Safa 6" at bounding box center [149, 315] width 148 height 11
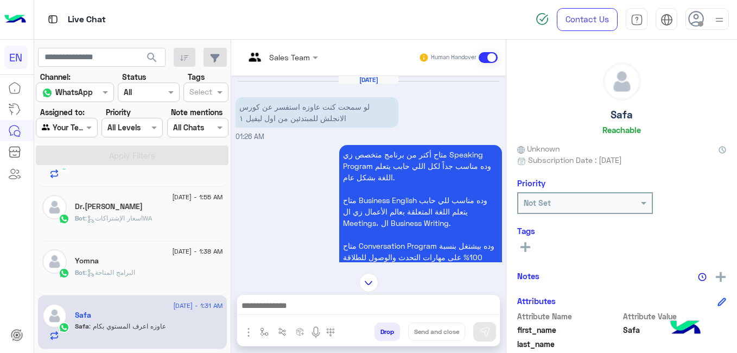
scroll to position [232, 0]
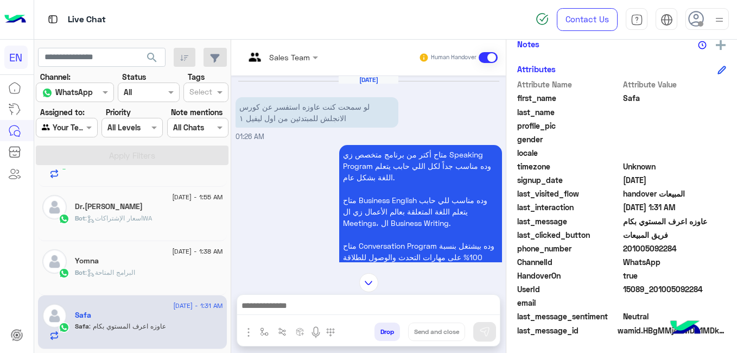
click at [649, 250] on span "201005092284" at bounding box center [675, 247] width 104 height 11
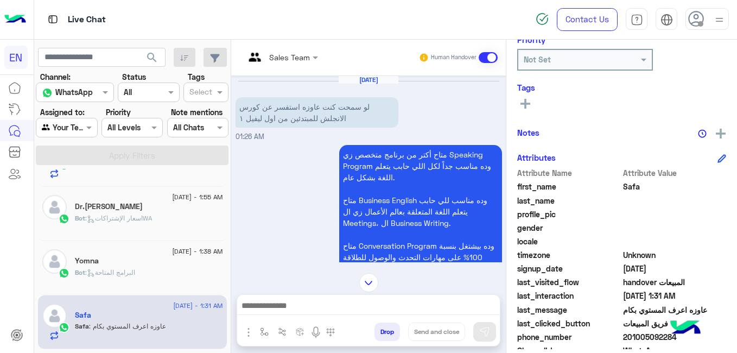
scroll to position [142, 0]
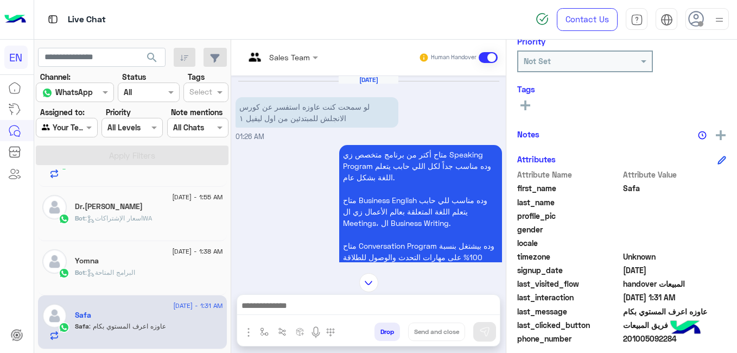
click at [524, 107] on icon at bounding box center [525, 105] width 10 height 10
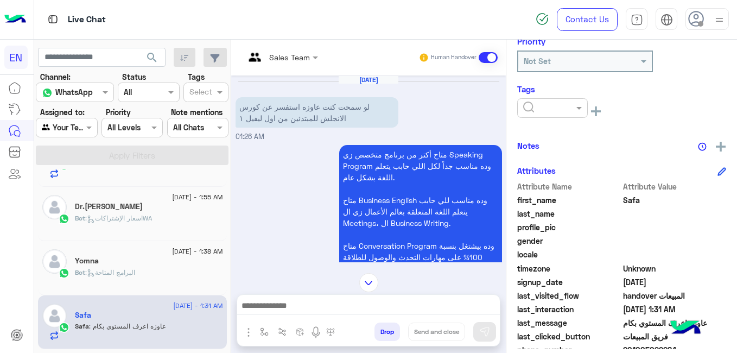
click at [524, 107] on input "text" at bounding box center [539, 108] width 33 height 11
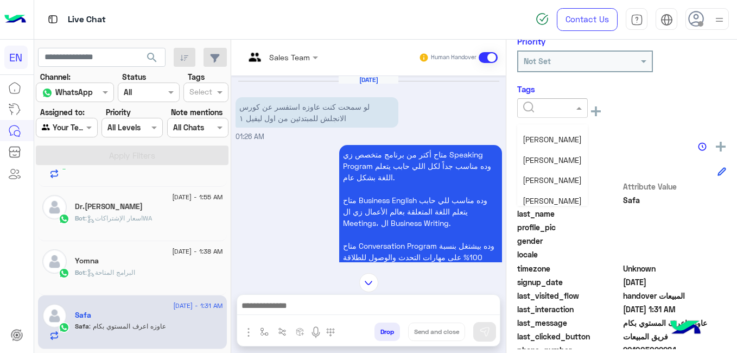
scroll to position [139, 0]
click at [571, 159] on span "[PERSON_NAME]" at bounding box center [551, 157] width 59 height 9
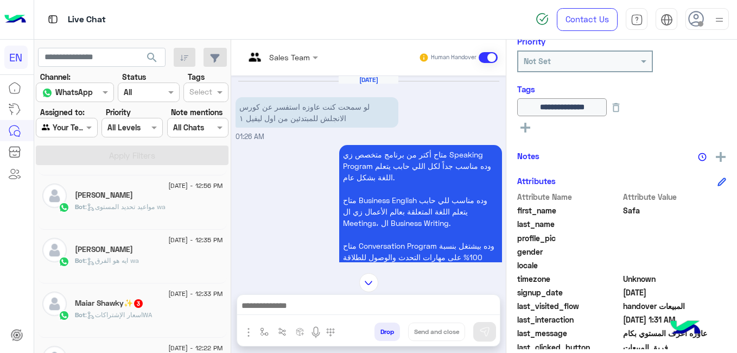
scroll to position [5, 0]
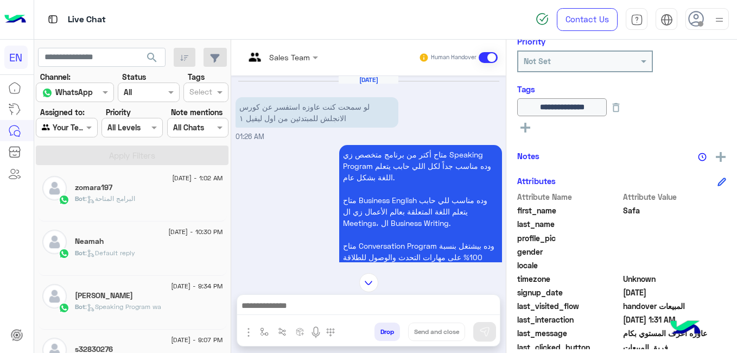
click at [131, 294] on div "[PERSON_NAME]" at bounding box center [149, 296] width 148 height 11
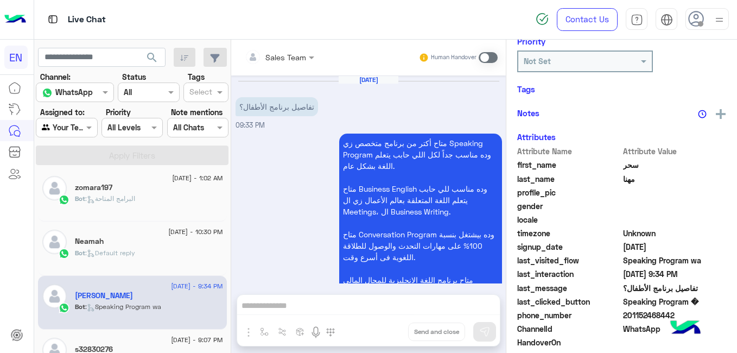
scroll to position [782, 0]
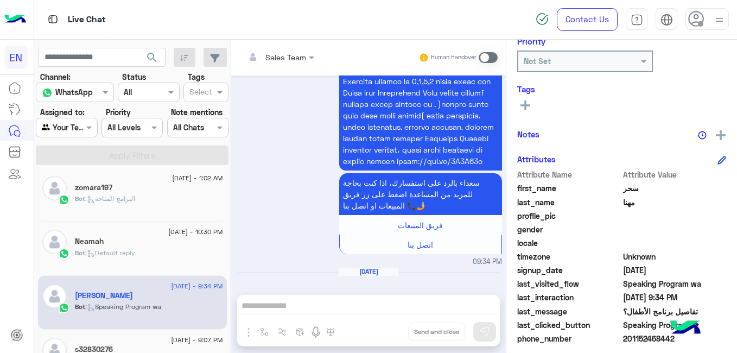
click at [146, 228] on div "[DATE] - 10:30 PM Neamah Bot : Default reply" at bounding box center [132, 248] width 189 height 54
click at [152, 254] on div "Bot : Default reply" at bounding box center [149, 257] width 148 height 19
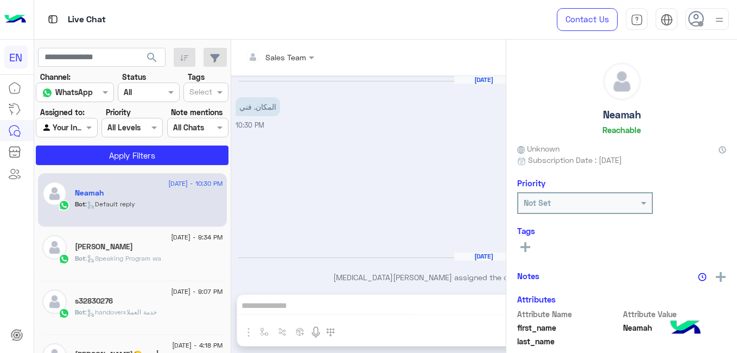
scroll to position [8, 0]
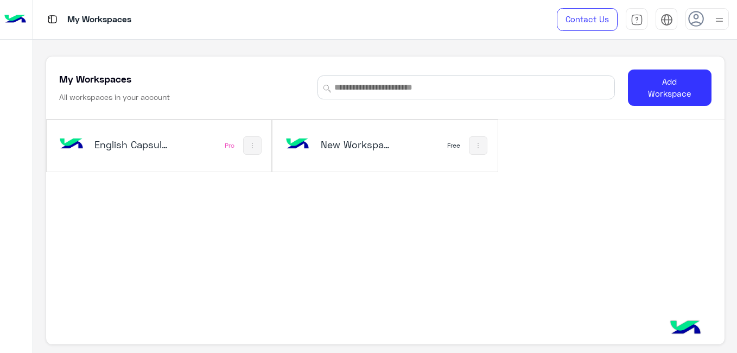
click at [114, 146] on h5 "English Capsules" at bounding box center [131, 144] width 74 height 13
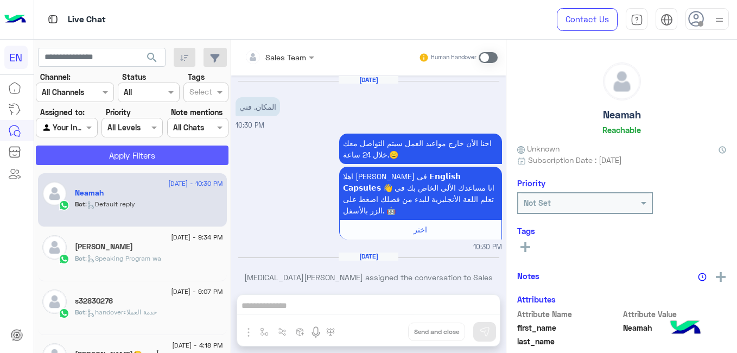
scroll to position [8, 0]
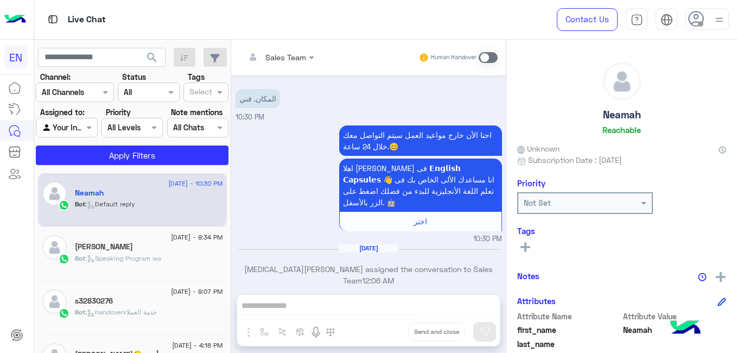
click at [66, 127] on input "text" at bounding box center [54, 127] width 25 height 11
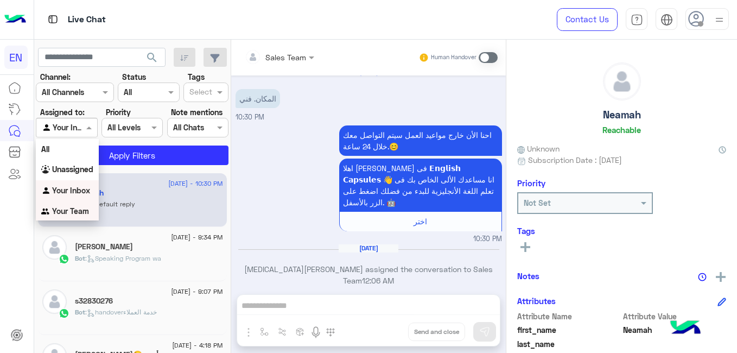
click at [80, 209] on b "Your Team" at bounding box center [70, 210] width 37 height 9
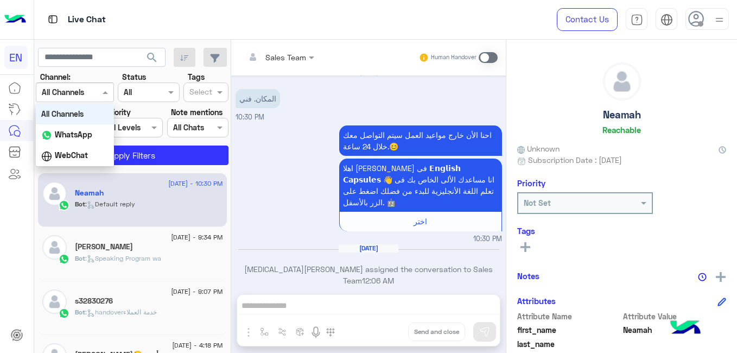
click at [95, 97] on div at bounding box center [74, 92] width 77 height 12
click at [99, 139] on div "WhatsApp" at bounding box center [75, 134] width 78 height 21
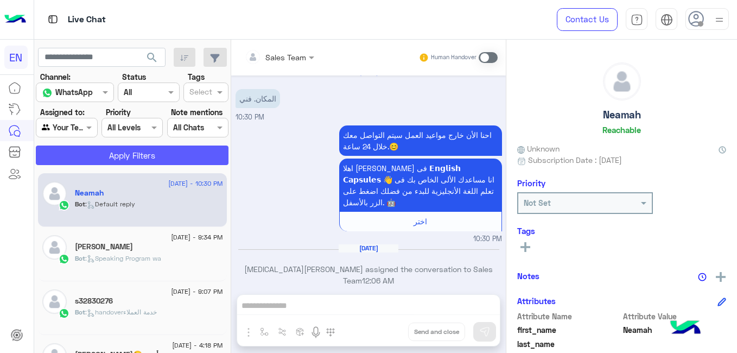
click at [120, 150] on button "Apply Filters" at bounding box center [132, 155] width 193 height 20
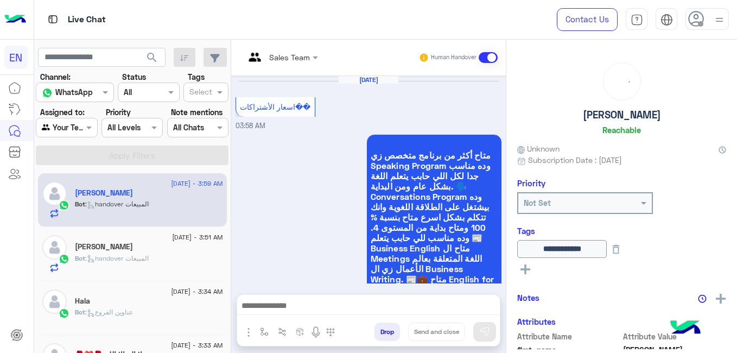
scroll to position [844, 0]
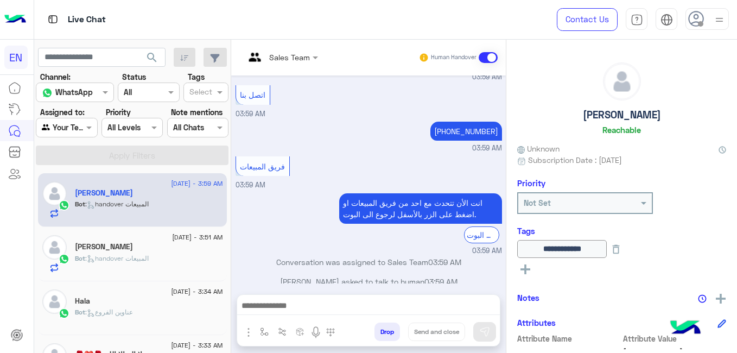
drag, startPoint x: 231, startPoint y: 174, endPoint x: 227, endPoint y: 210, distance: 36.5
click at [227, 210] on mat-drawer-container "search Channel: Channel WhatsApp Status Channel All Tags Select Assigned to: Ag…" at bounding box center [385, 198] width 703 height 317
drag, startPoint x: 227, startPoint y: 210, endPoint x: 259, endPoint y: 251, distance: 51.3
click at [259, 256] on p "Conversation was assigned to Sales Team 03:59 AM" at bounding box center [368, 261] width 266 height 11
drag, startPoint x: 226, startPoint y: 195, endPoint x: 226, endPoint y: 189, distance: 6.5
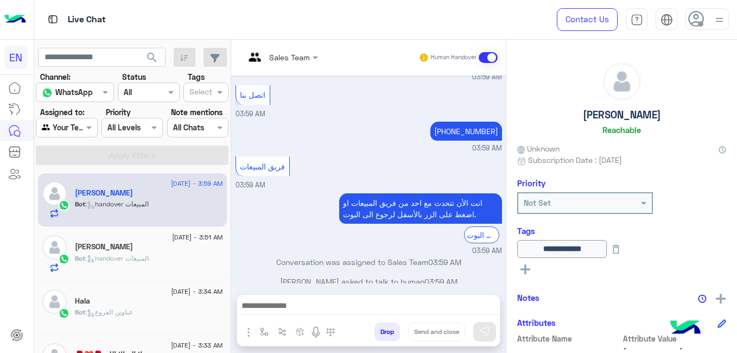
click at [226, 189] on div "11 August - 3:59 AM Norhan Adel Bot : handover المبيعات 11 August - 3:51 AM Nou…" at bounding box center [132, 263] width 197 height 188
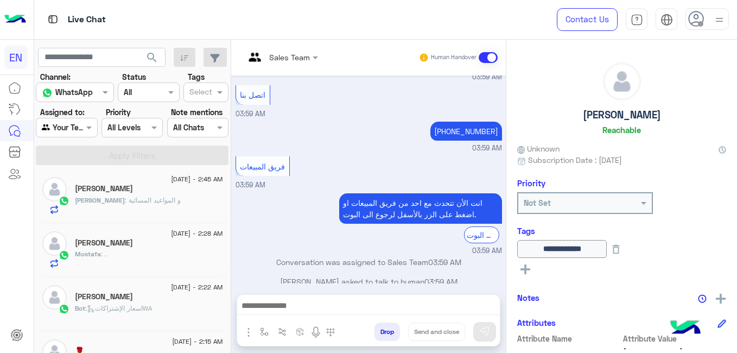
scroll to position [446, 0]
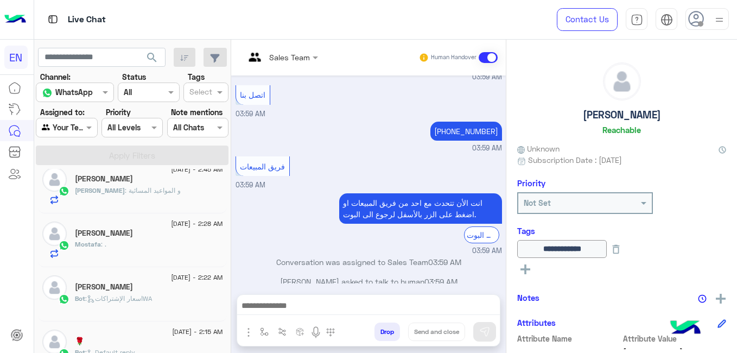
click at [183, 284] on div "[PERSON_NAME]" at bounding box center [149, 287] width 148 height 11
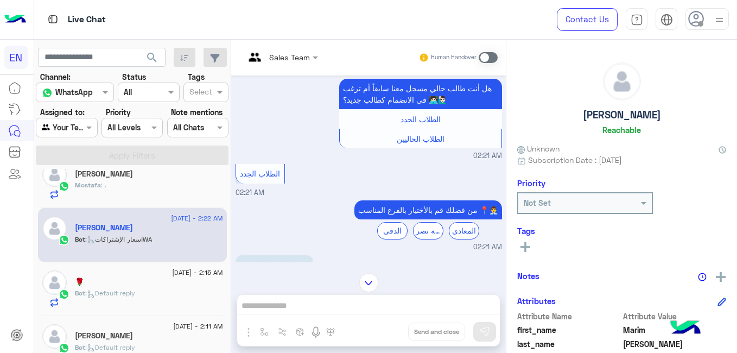
scroll to position [524, 0]
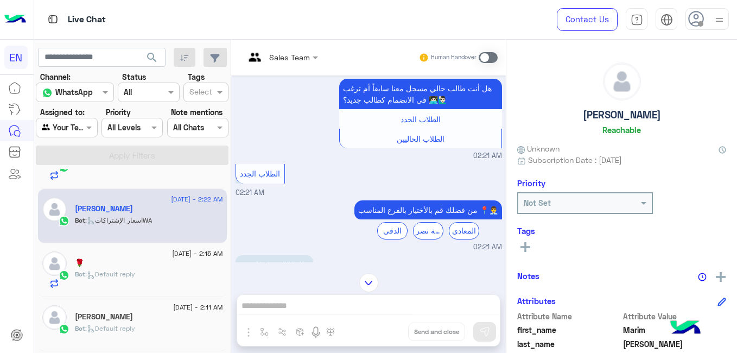
click at [181, 273] on div "Bot : Default reply" at bounding box center [149, 278] width 148 height 19
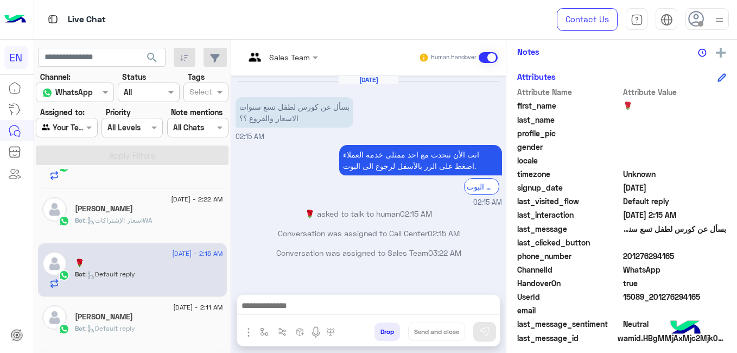
scroll to position [221, 0]
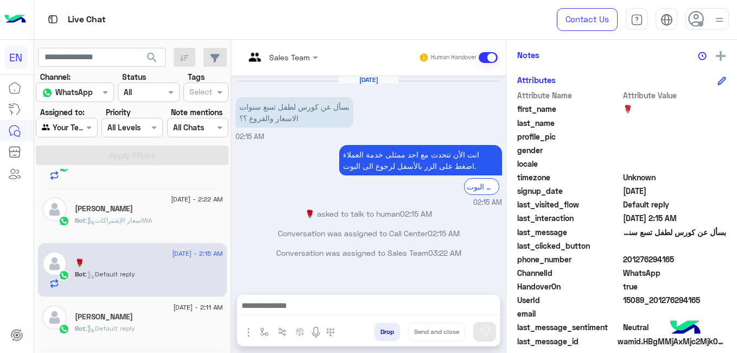
click at [627, 260] on span "201276294165" at bounding box center [675, 258] width 104 height 11
copy span "201276294165"
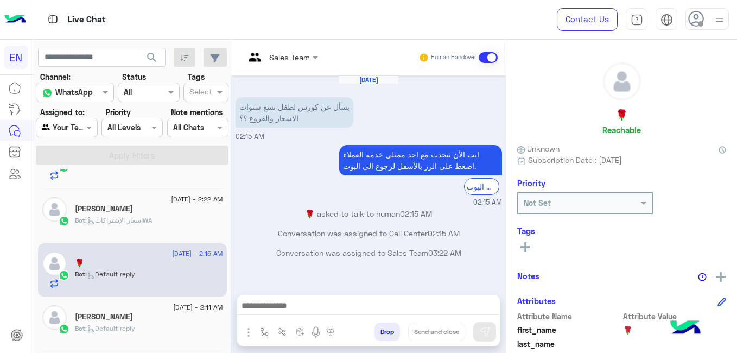
click at [521, 246] on rect at bounding box center [525, 247] width 10 height 2
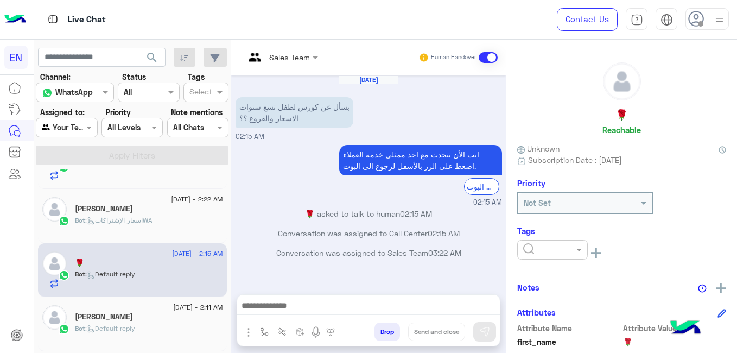
click at [521, 246] on div at bounding box center [552, 249] width 69 height 12
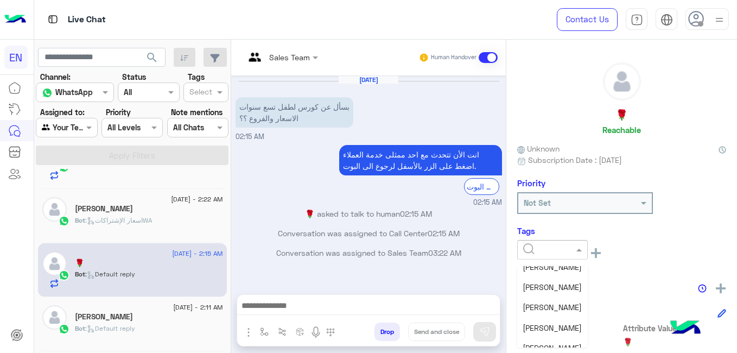
scroll to position [112, 0]
click at [571, 323] on span "[PERSON_NAME]" at bounding box center [551, 326] width 59 height 9
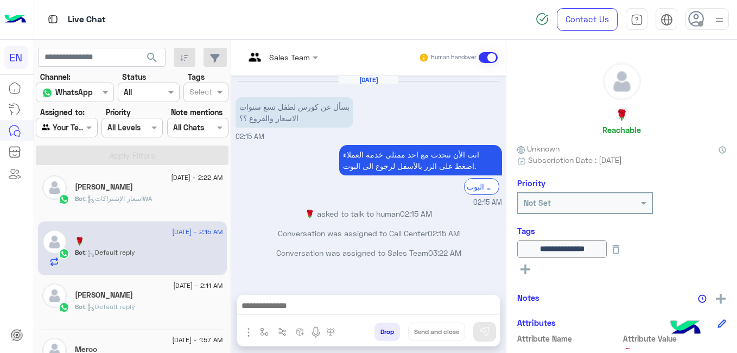
scroll to position [552, 0]
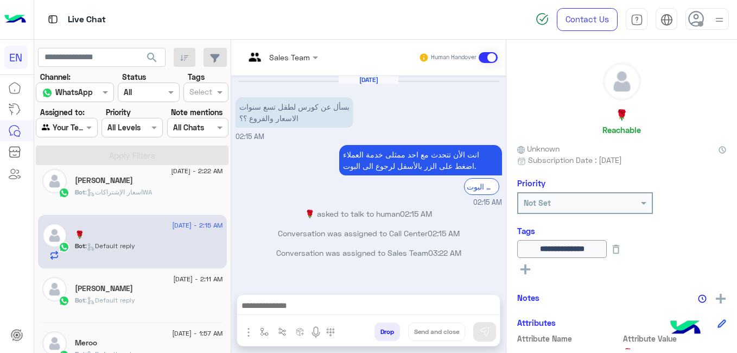
click at [192, 281] on span "[DATE] - 2:11 AM" at bounding box center [197, 279] width 49 height 10
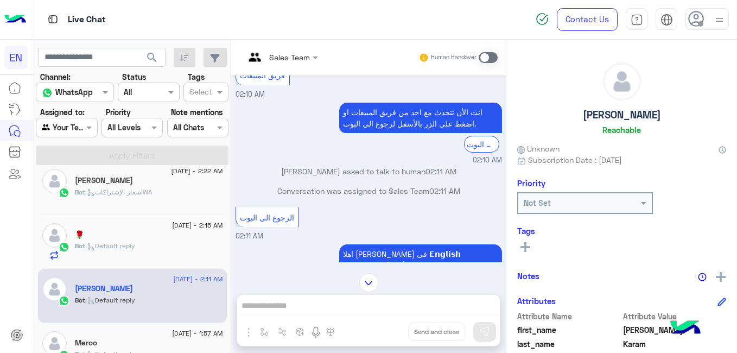
scroll to position [232, 0]
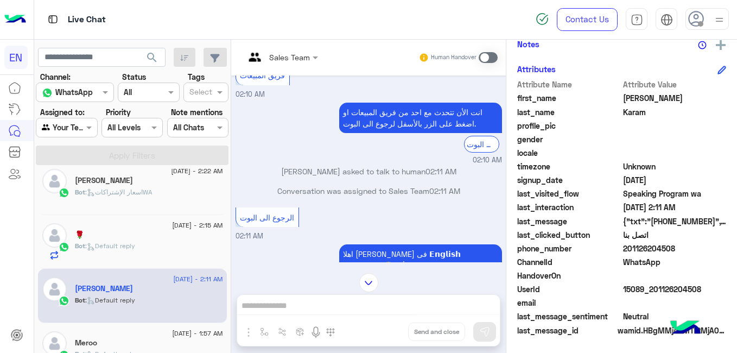
click at [629, 246] on span "201126204508" at bounding box center [675, 247] width 104 height 11
copy span "201126204508"
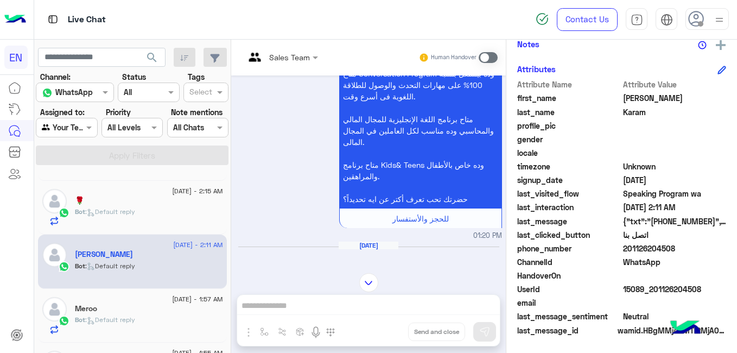
scroll to position [706, 0]
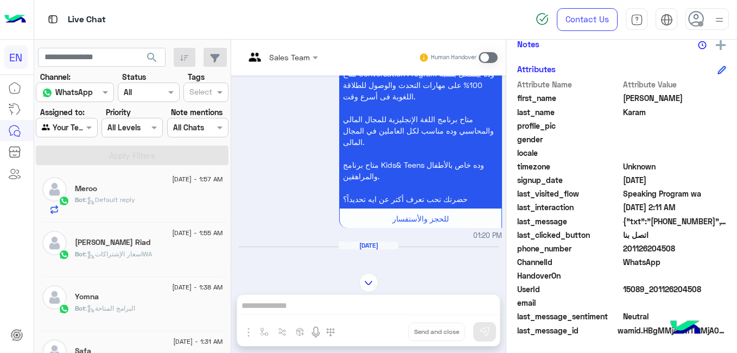
click at [159, 203] on div "Bot : Default reply" at bounding box center [149, 204] width 148 height 19
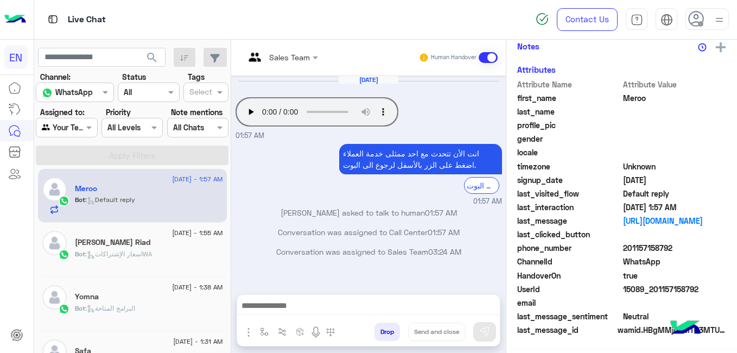
scroll to position [229, 0]
click at [146, 252] on span ": اسعار الإشتراكاتWA" at bounding box center [118, 254] width 67 height 8
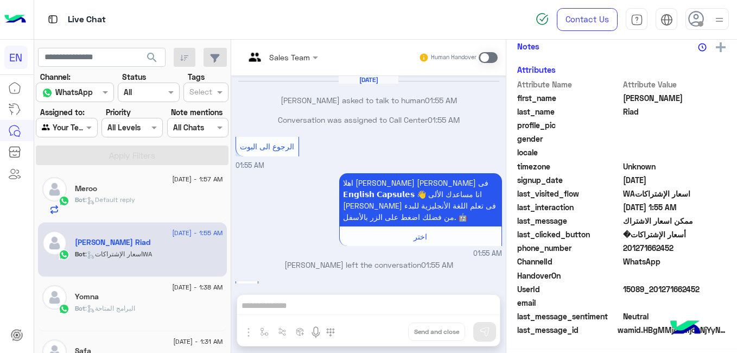
scroll to position [429, 0]
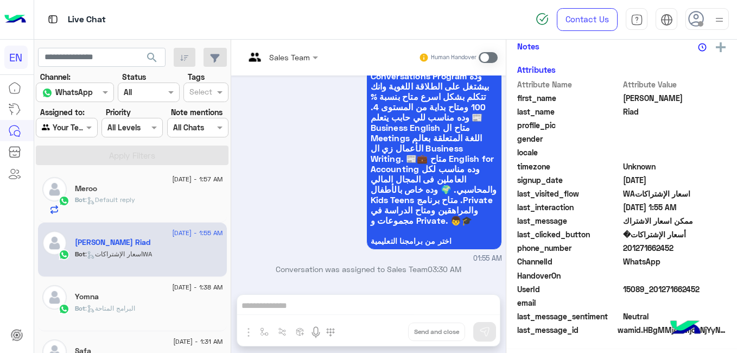
click at [123, 305] on span ": البرامج المتاحة" at bounding box center [110, 308] width 50 height 8
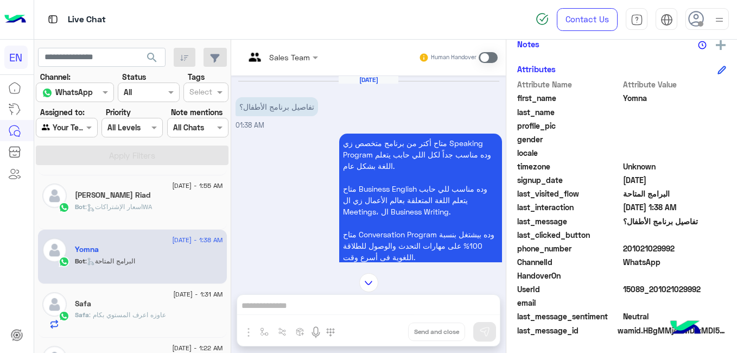
scroll to position [759, 0]
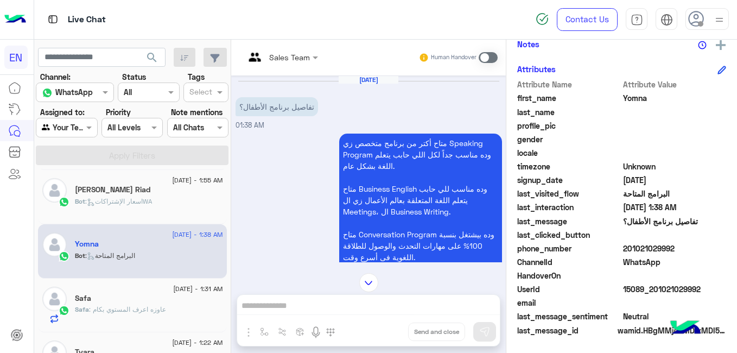
click at [188, 296] on div "Safa" at bounding box center [149, 298] width 148 height 11
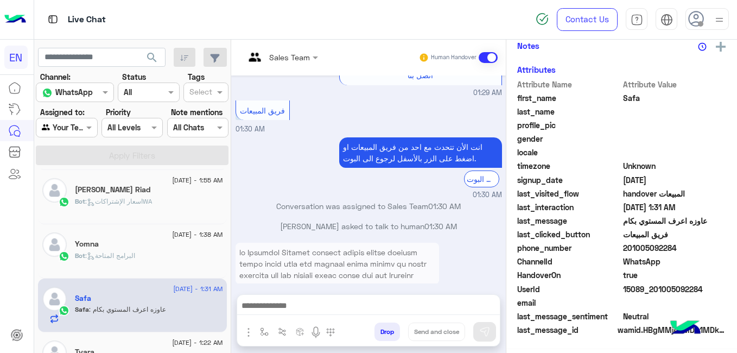
scroll to position [254, 0]
drag, startPoint x: 230, startPoint y: 305, endPoint x: 229, endPoint y: 315, distance: 9.8
click at [229, 315] on div "11 August - 3:59 AM Norhan Adel Bot : handover المبيعات 11 August - 3:51 AM Nou…" at bounding box center [132, 263] width 197 height 188
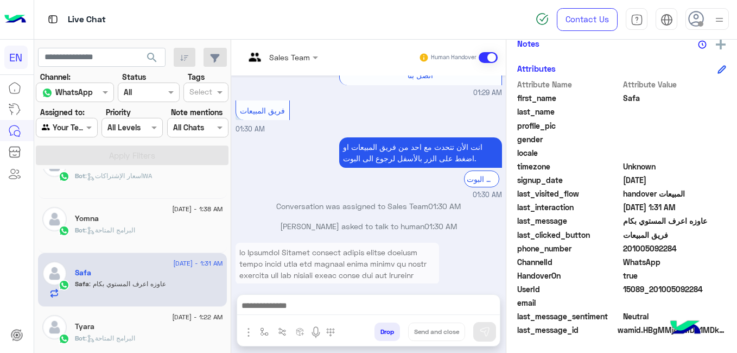
scroll to position [787, 0]
click at [196, 317] on span "[DATE] - 1:22 AM" at bounding box center [197, 314] width 50 height 10
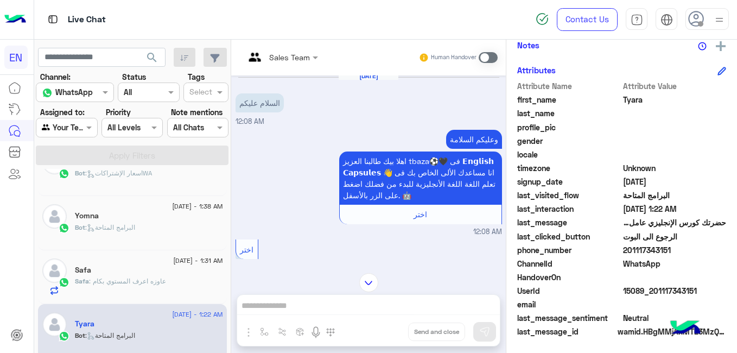
click at [641, 247] on span "201117343151" at bounding box center [675, 249] width 104 height 11
copy span "201117343151"
click at [628, 99] on span "Tyara" at bounding box center [675, 99] width 104 height 11
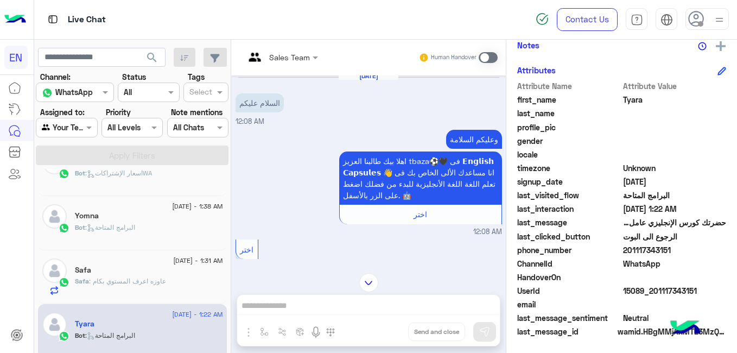
click at [628, 99] on span "Tyara" at bounding box center [675, 99] width 104 height 11
copy span "Tyara"
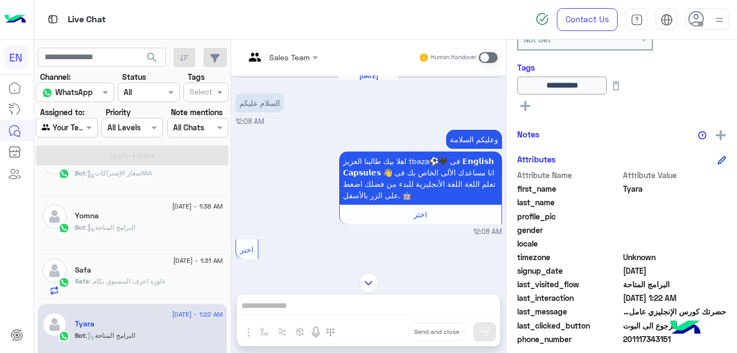
scroll to position [162, 0]
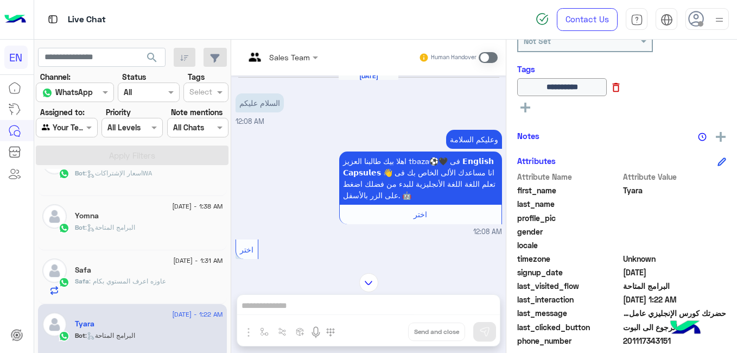
click at [622, 90] on icon at bounding box center [616, 87] width 12 height 12
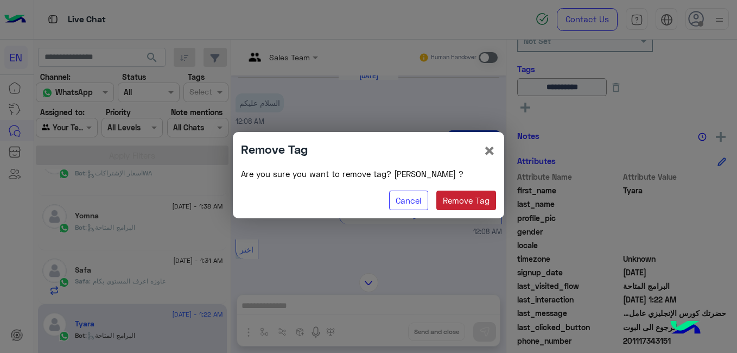
click at [474, 194] on button "Remove Tag" at bounding box center [466, 200] width 60 height 20
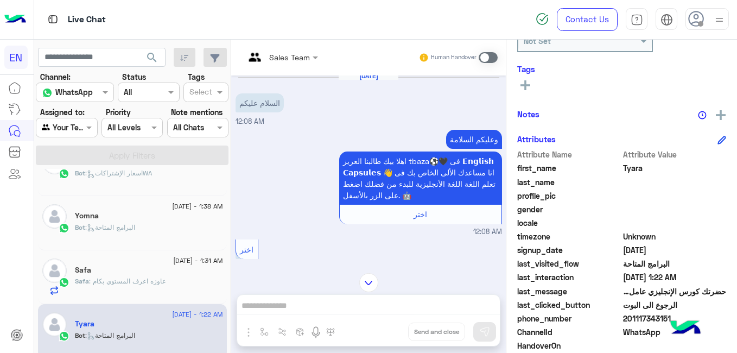
click at [524, 81] on icon at bounding box center [525, 85] width 10 height 10
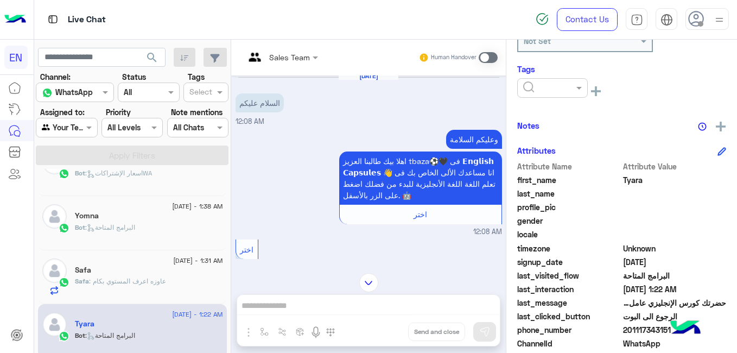
click at [524, 82] on input "text" at bounding box center [539, 87] width 33 height 11
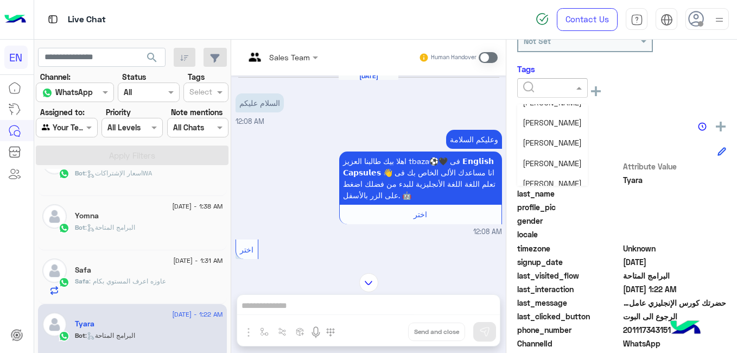
scroll to position [116, 0]
click at [575, 160] on span "[PERSON_NAME]" at bounding box center [551, 160] width 59 height 9
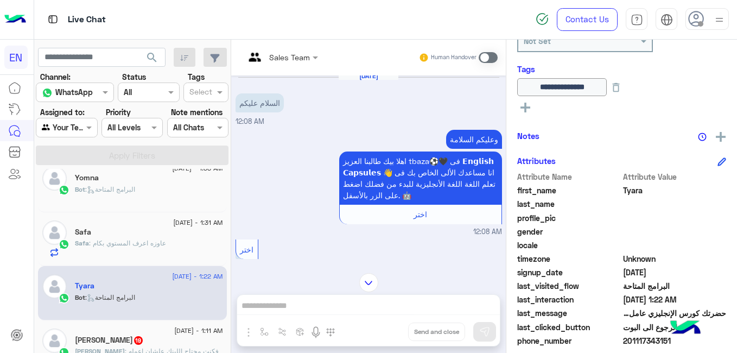
scroll to position [838, 0]
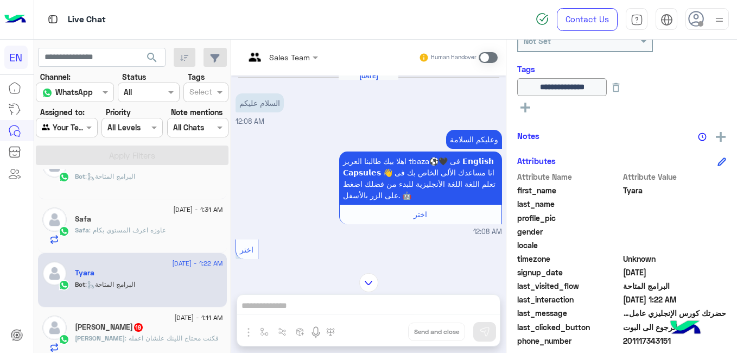
click at [190, 323] on div "Mahmoud Rashed 19" at bounding box center [149, 327] width 148 height 11
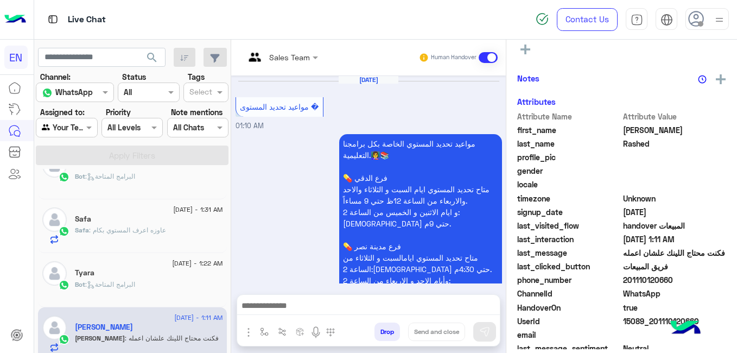
scroll to position [650, 0]
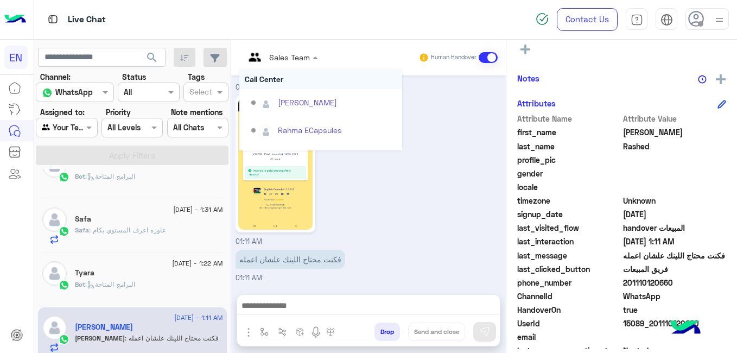
click at [298, 53] on div at bounding box center [281, 56] width 84 height 12
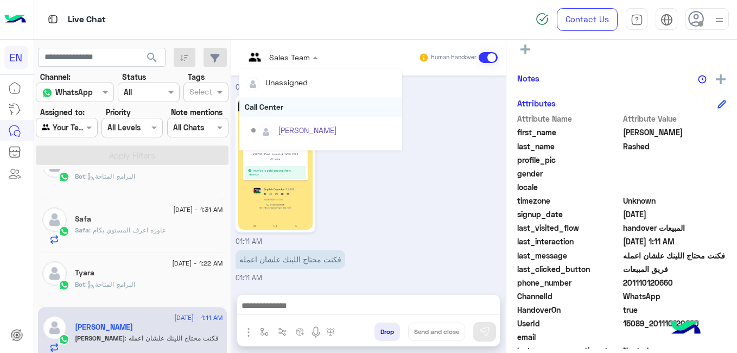
click at [279, 101] on div "Call Center" at bounding box center [320, 107] width 163 height 20
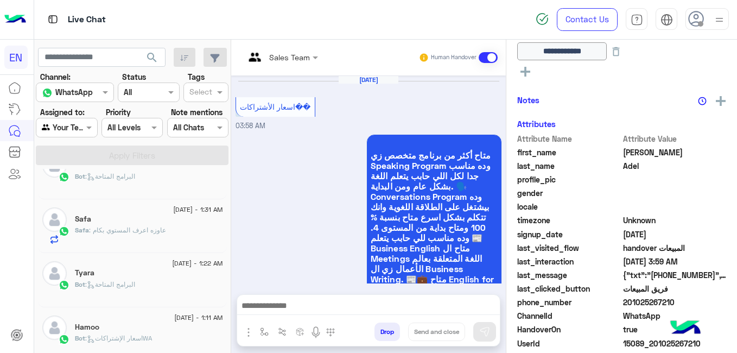
scroll to position [844, 0]
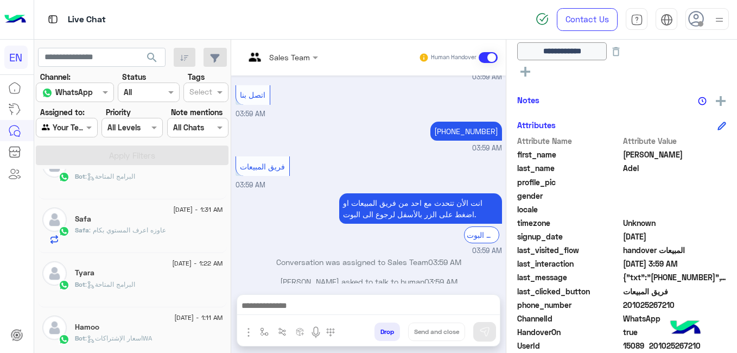
click at [187, 325] on div "Hamoo" at bounding box center [149, 327] width 148 height 11
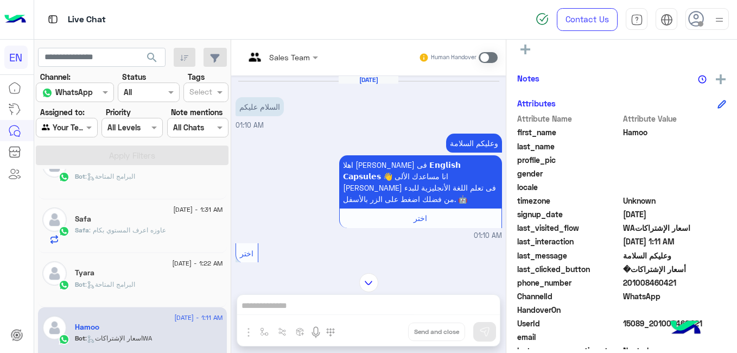
click at [646, 284] on span "201008460421" at bounding box center [675, 282] width 104 height 11
copy span "201008460421"
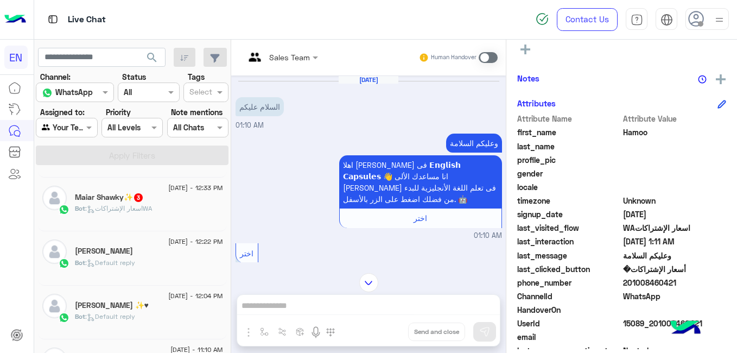
scroll to position [5, 0]
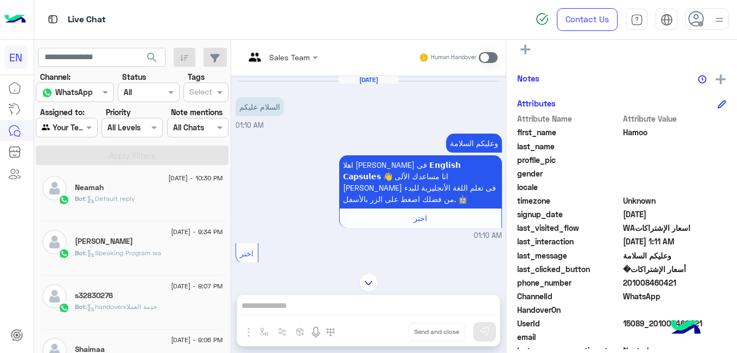
click at [173, 184] on div "Neamah" at bounding box center [149, 188] width 148 height 11
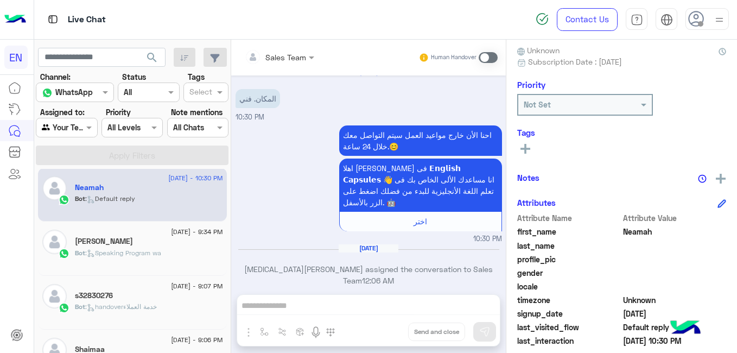
scroll to position [79, 0]
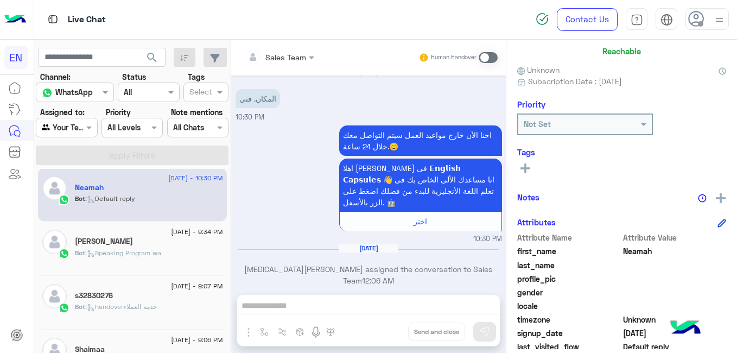
click at [119, 242] on div "[PERSON_NAME]" at bounding box center [149, 242] width 148 height 11
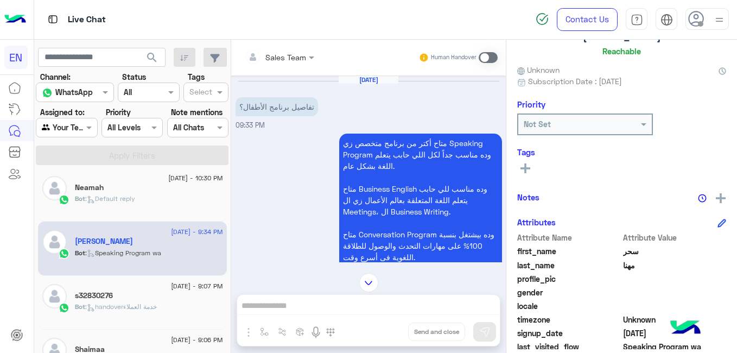
click at [107, 294] on h5 "s32830276" at bounding box center [94, 295] width 38 height 9
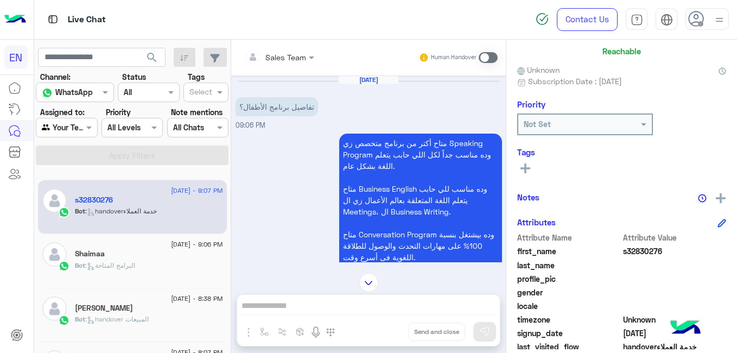
scroll to position [113, 0]
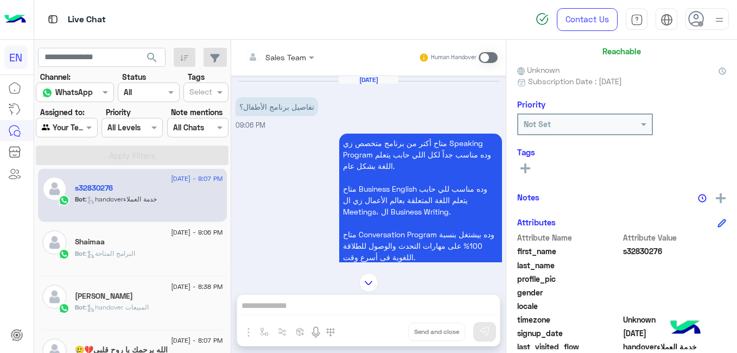
click at [173, 238] on div "Shaimaa" at bounding box center [149, 242] width 148 height 11
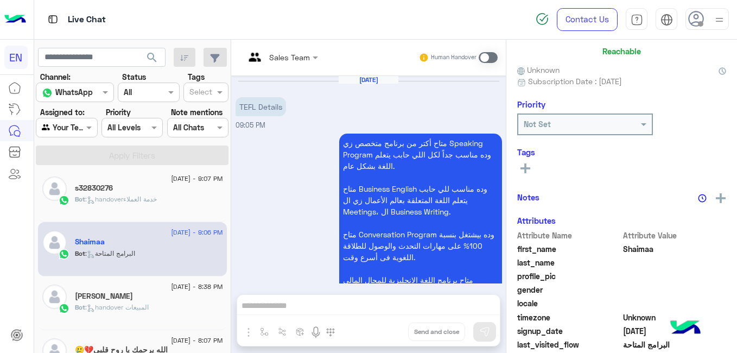
scroll to position [157, 0]
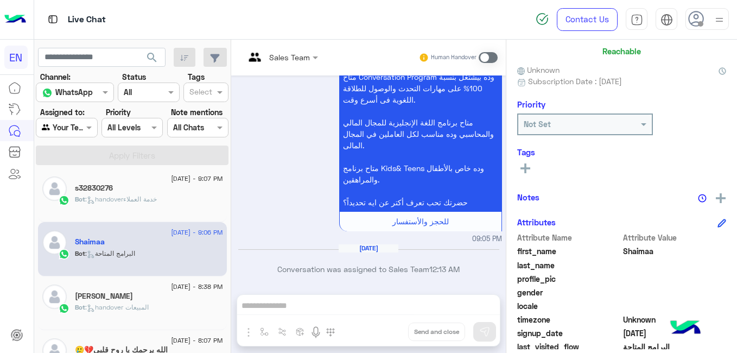
click at [199, 285] on span "[DATE] - 8:38 PM" at bounding box center [197, 287] width 52 height 10
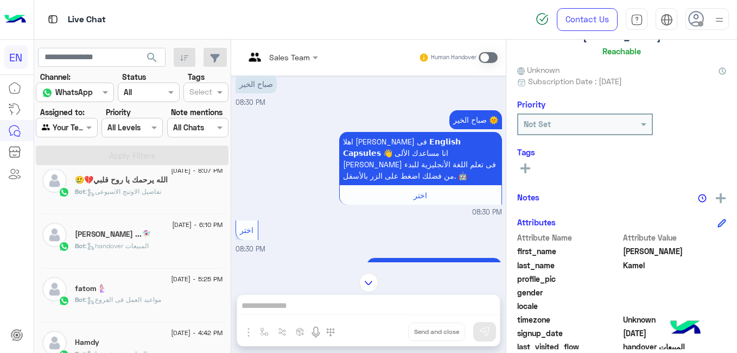
scroll to position [285, 0]
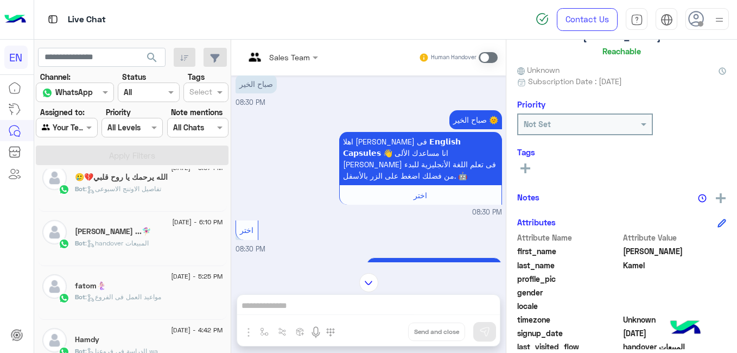
click at [160, 246] on div "Bot : handover المبيعات" at bounding box center [149, 247] width 148 height 19
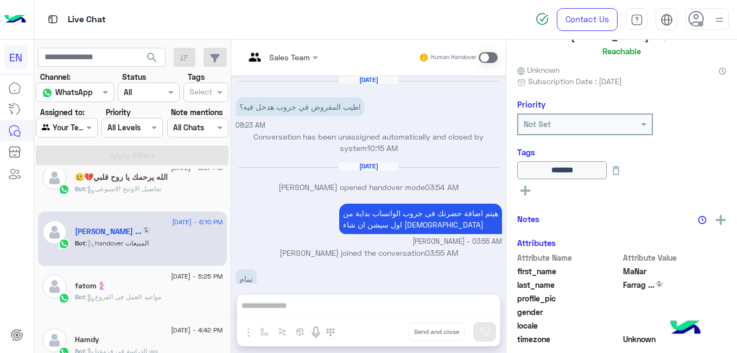
scroll to position [286, 0]
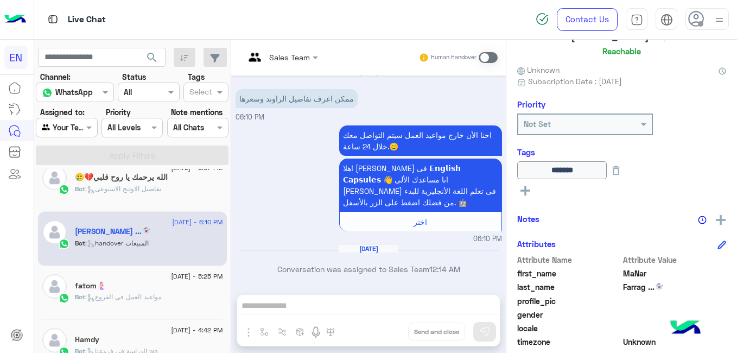
click at [142, 302] on div "Bot : مواعيد العمل فى الفروع" at bounding box center [149, 301] width 148 height 19
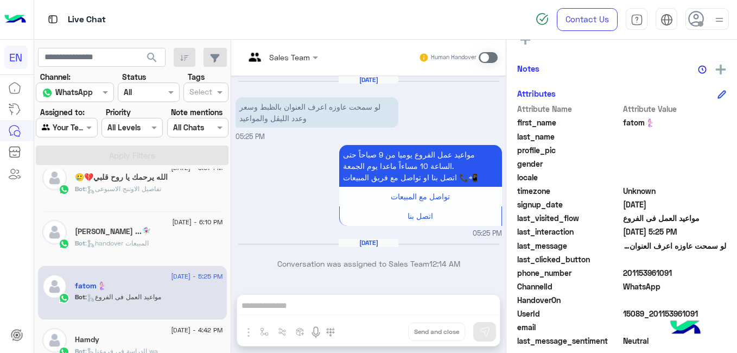
scroll to position [223, 0]
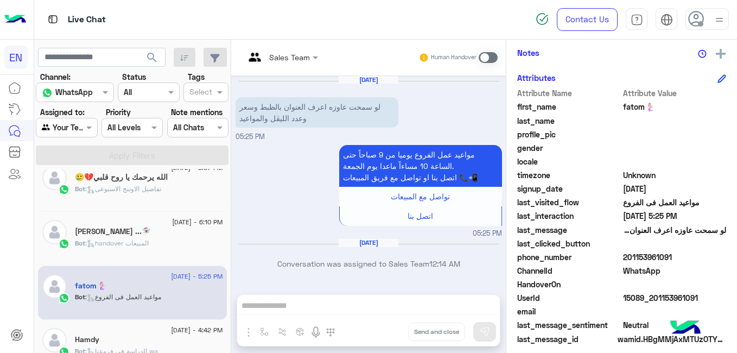
click at [648, 252] on span "201153961091" at bounding box center [675, 256] width 104 height 11
copy span "201153961091"
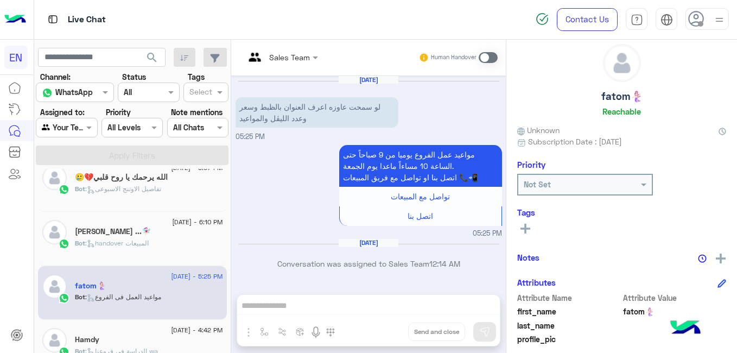
scroll to position [0, 0]
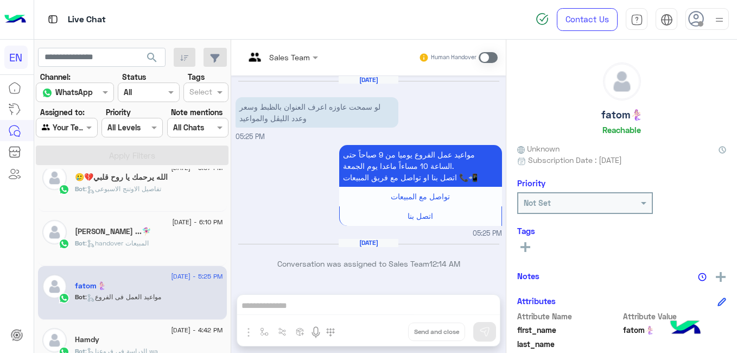
click at [609, 120] on h5 "fatom🧜🏻‍♀️" at bounding box center [621, 114] width 41 height 12
copy h5 "fatom🧜🏻‍♀️"
click at [228, 225] on div "10 August - 10:30 PM Neamah Bot : Default reply 10 August - 9:34 PM سحر مهنا Bo…" at bounding box center [132, 263] width 197 height 188
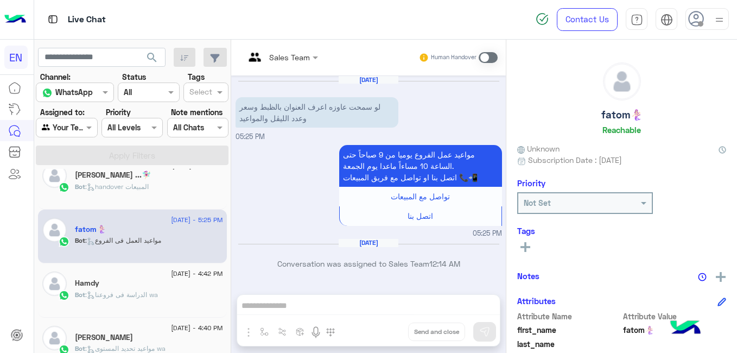
scroll to position [345, 0]
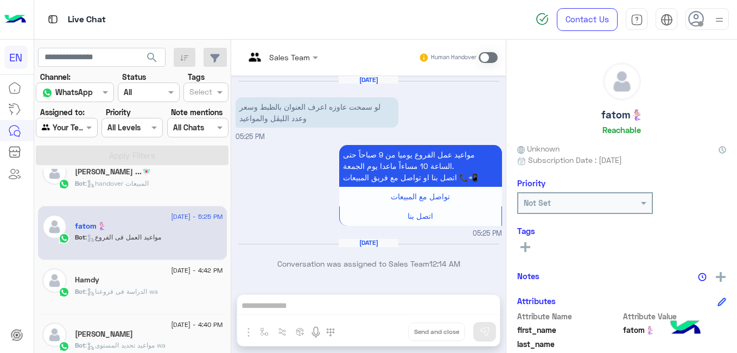
click at [182, 265] on span "[DATE] - 4:42 PM" at bounding box center [197, 270] width 52 height 10
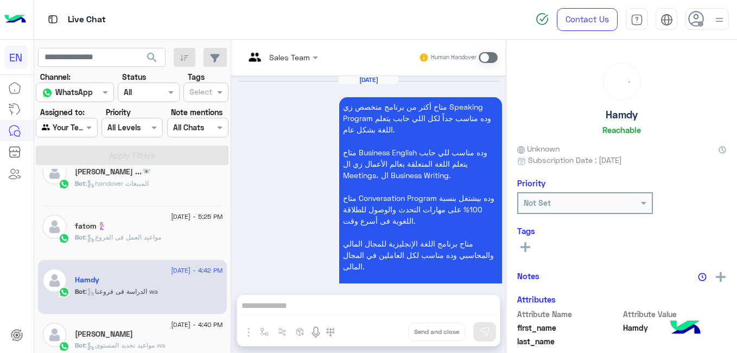
scroll to position [585, 0]
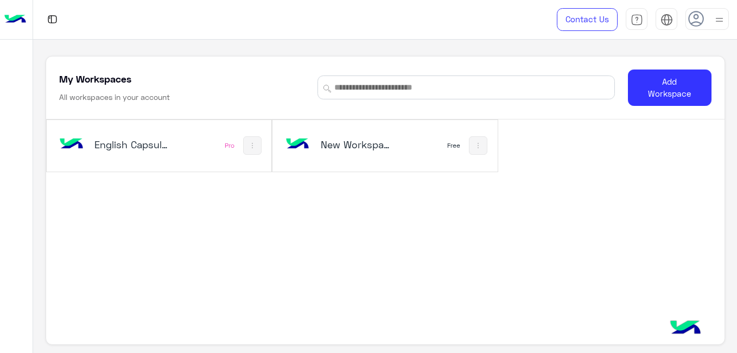
click at [133, 143] on h5 "English Capsules" at bounding box center [131, 144] width 74 height 13
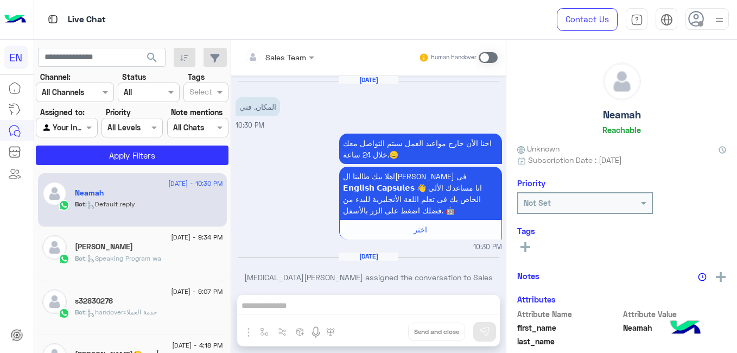
scroll to position [8, 0]
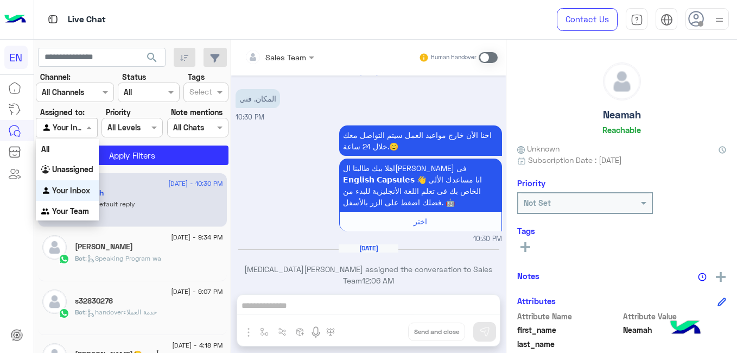
click at [76, 123] on div at bounding box center [66, 127] width 60 height 12
click at [74, 209] on b "Your Team" at bounding box center [70, 210] width 37 height 9
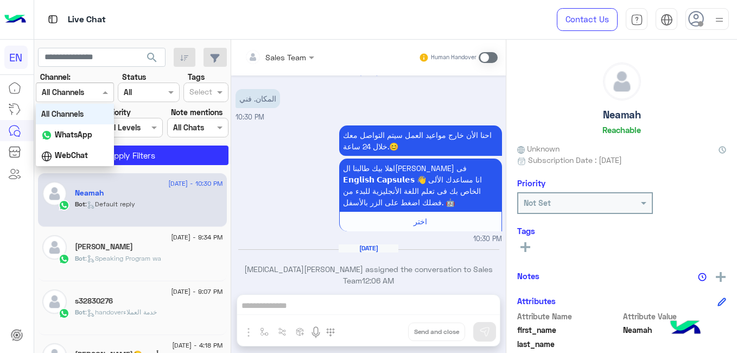
click at [82, 95] on div at bounding box center [74, 92] width 77 height 12
click at [75, 132] on b "WhatsApp" at bounding box center [73, 134] width 37 height 9
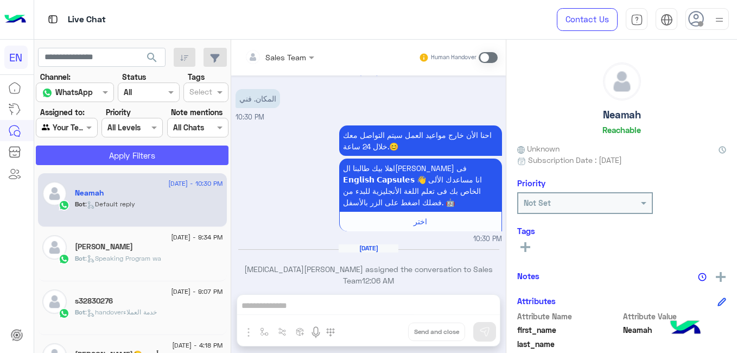
click at [111, 150] on button "Apply Filters" at bounding box center [132, 155] width 193 height 20
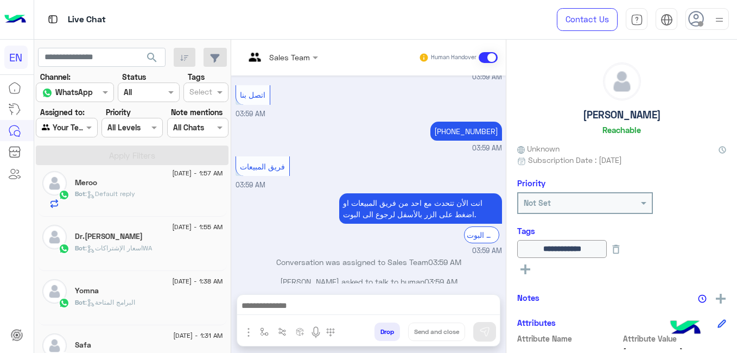
scroll to position [728, 0]
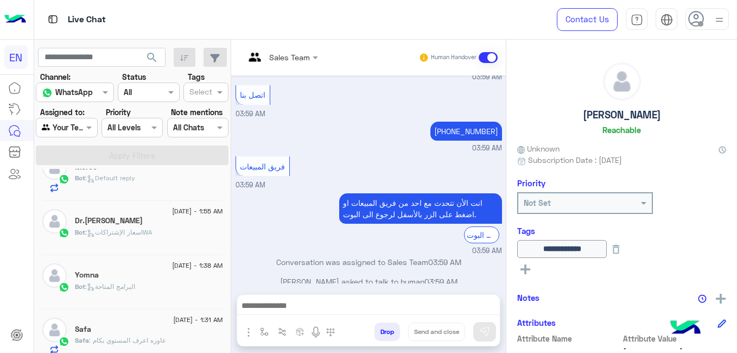
click at [177, 290] on div "Bot : البرامج المتاحة" at bounding box center [149, 291] width 148 height 19
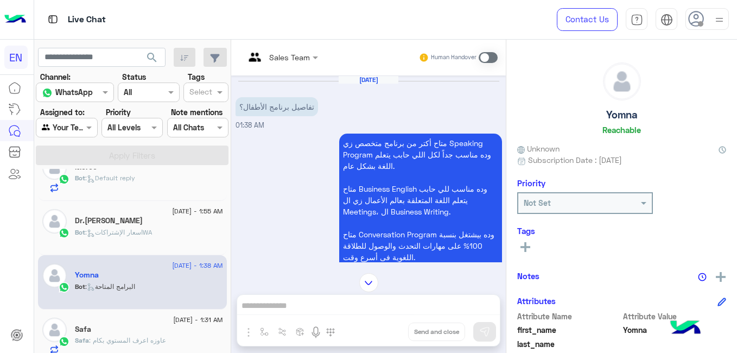
scroll to position [232, 0]
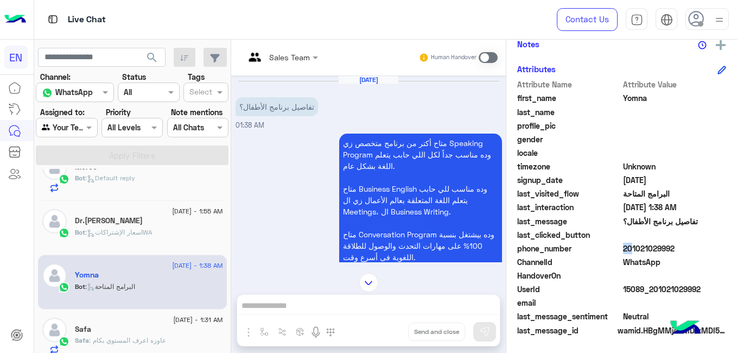
drag, startPoint x: 619, startPoint y: 245, endPoint x: 629, endPoint y: 247, distance: 9.9
click at [629, 247] on div "phone_number 201021029992" at bounding box center [621, 249] width 209 height 14
click at [629, 247] on span "201021029992" at bounding box center [675, 247] width 104 height 11
copy span "201021029992"
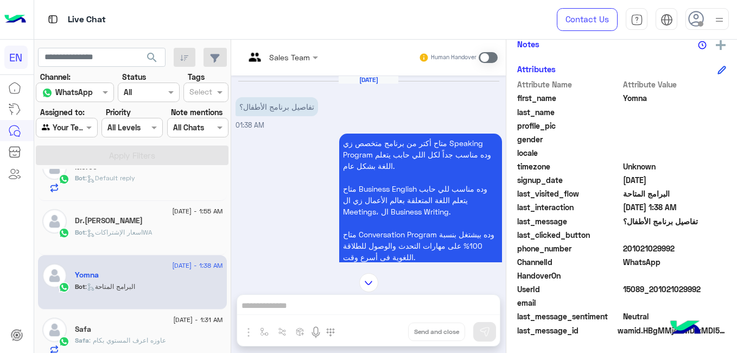
click at [630, 99] on span "Yomna" at bounding box center [675, 97] width 104 height 11
copy span "Yomna"
drag, startPoint x: 732, startPoint y: 189, endPoint x: 730, endPoint y: 147, distance: 41.8
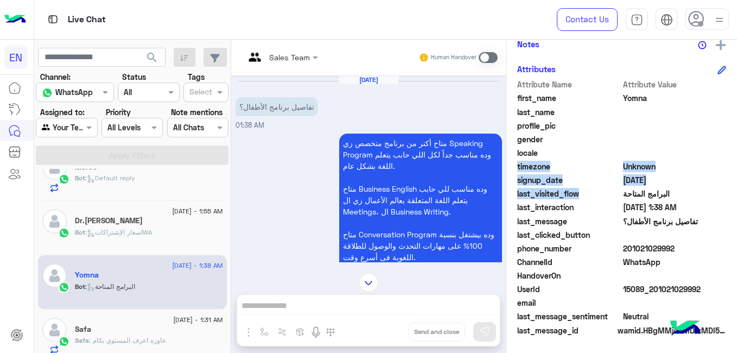
click at [730, 147] on div "Yomna Reachable Unknown Subscription Date : 08/11/2025 Priority Not Set Tags Se…" at bounding box center [621, 194] width 231 height 309
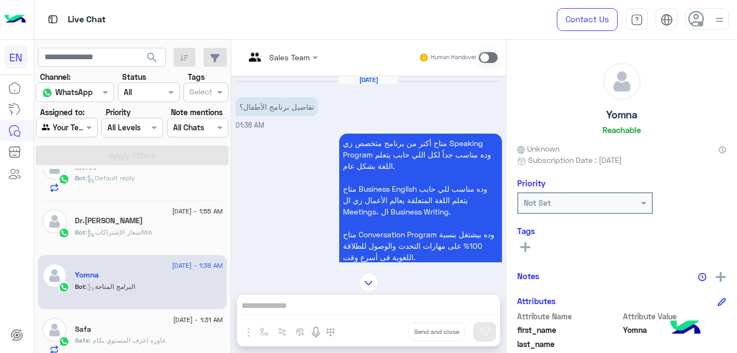
click at [531, 246] on button at bounding box center [525, 246] width 16 height 13
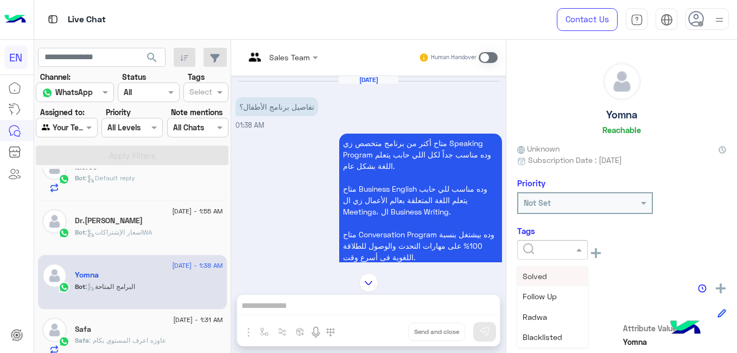
click at [531, 246] on input "text" at bounding box center [539, 249] width 33 height 11
click at [558, 303] on div "[PERSON_NAME]" at bounding box center [552, 296] width 71 height 20
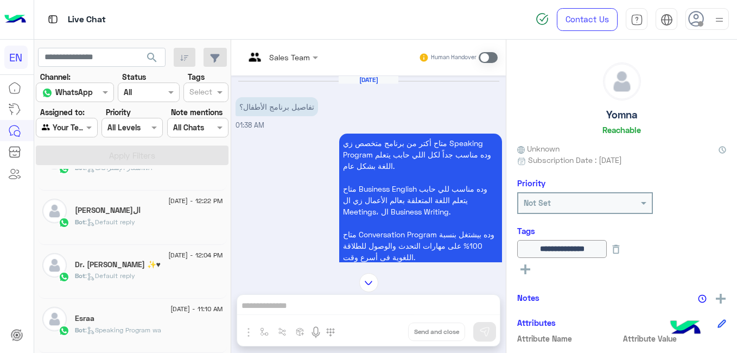
scroll to position [5, 0]
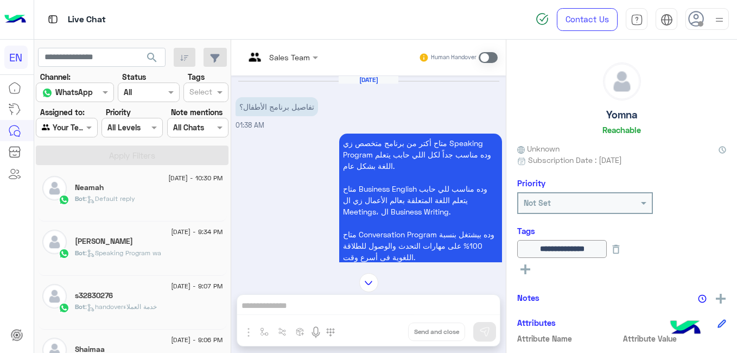
click at [154, 257] on p "Bot : Speaking Program wa" at bounding box center [118, 253] width 86 height 10
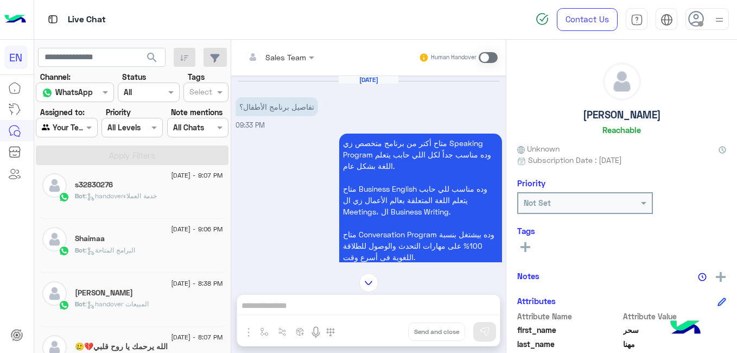
scroll to position [119, 0]
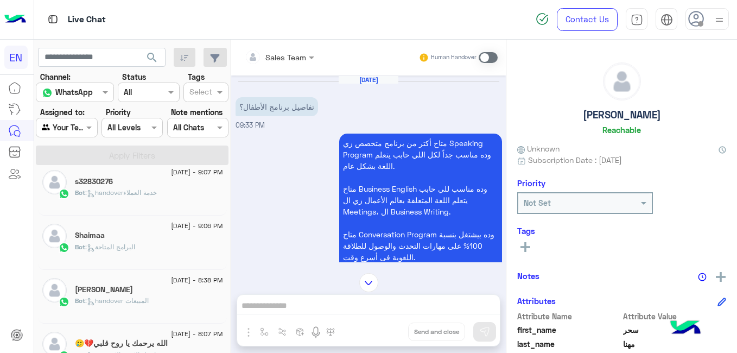
click at [171, 221] on span "[DATE] - 9:06 PM" at bounding box center [197, 226] width 52 height 10
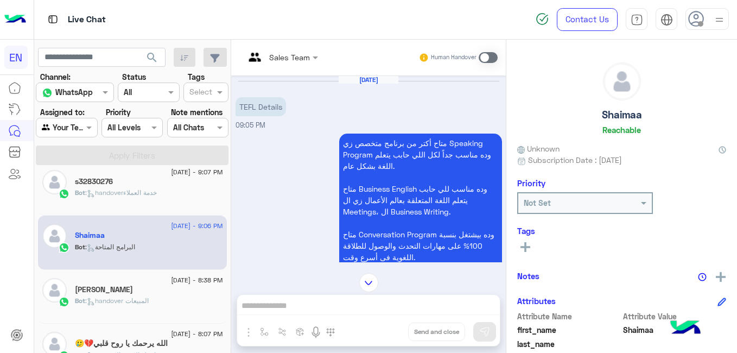
click at [171, 330] on span "[DATE] - 8:07 PM" at bounding box center [197, 334] width 52 height 10
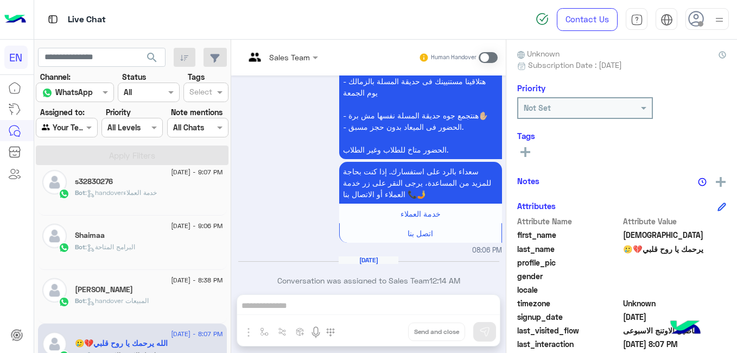
scroll to position [232, 0]
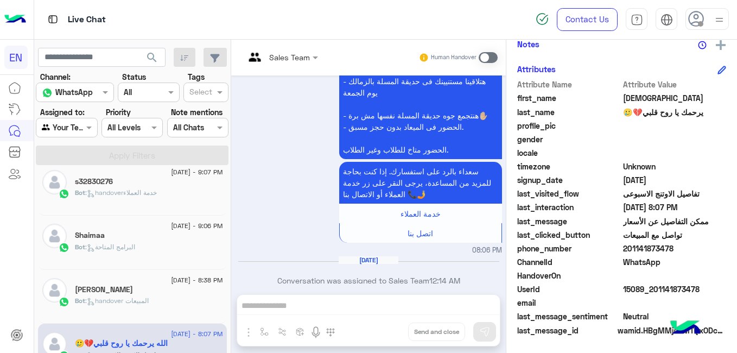
click at [654, 247] on span "201141873478" at bounding box center [675, 247] width 104 height 11
copy span "201141873478"
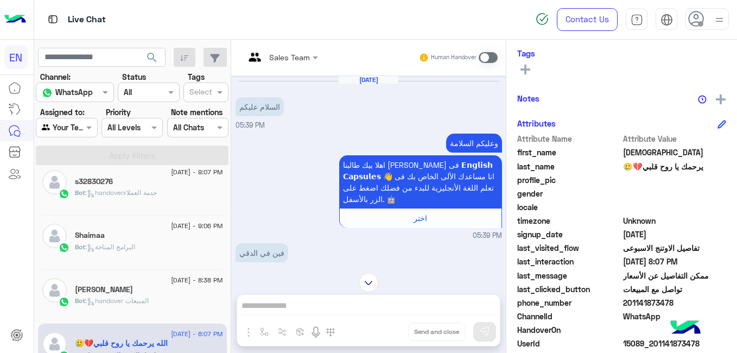
scroll to position [146, 0]
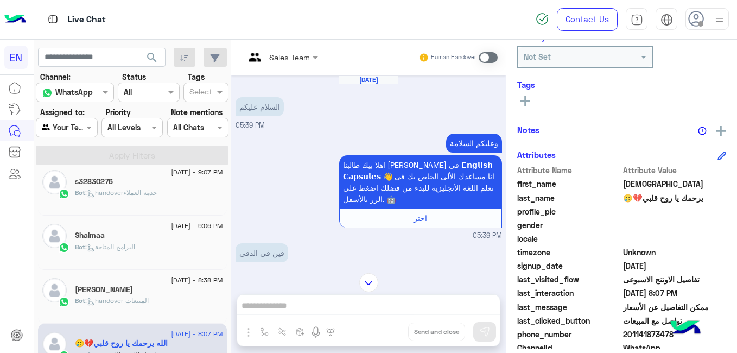
click at [529, 98] on icon at bounding box center [525, 101] width 10 height 10
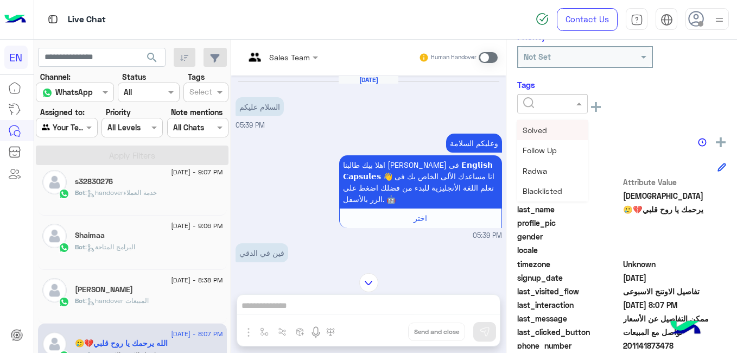
click at [529, 98] on input "text" at bounding box center [539, 103] width 33 height 11
click at [571, 182] on span "[PERSON_NAME]" at bounding box center [551, 182] width 59 height 9
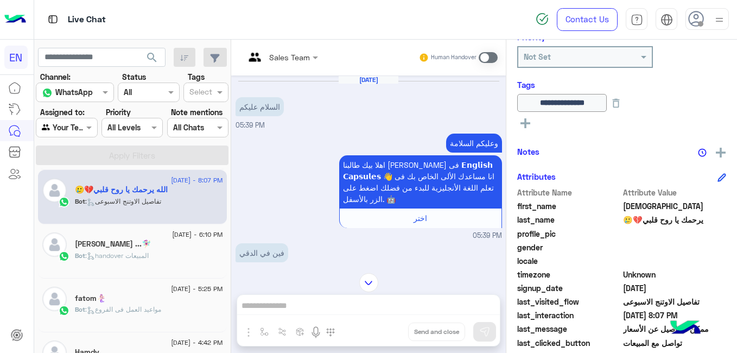
scroll to position [292, 0]
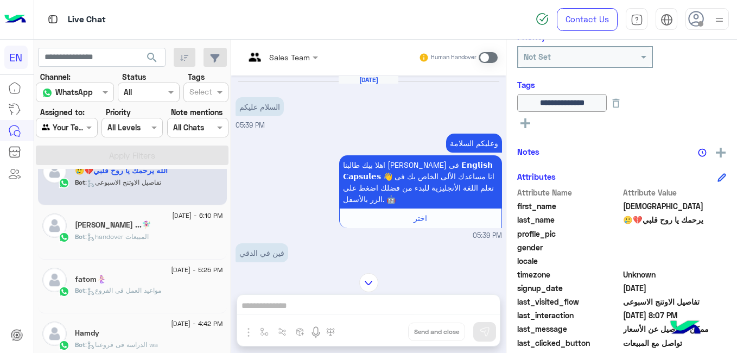
click at [174, 235] on div "Bot : handover المبيعات" at bounding box center [149, 241] width 148 height 19
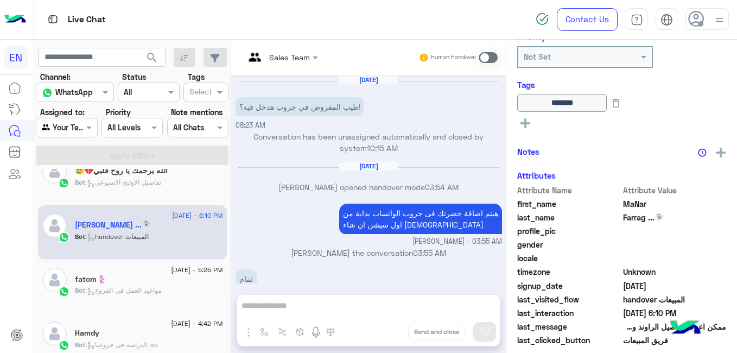
scroll to position [286, 0]
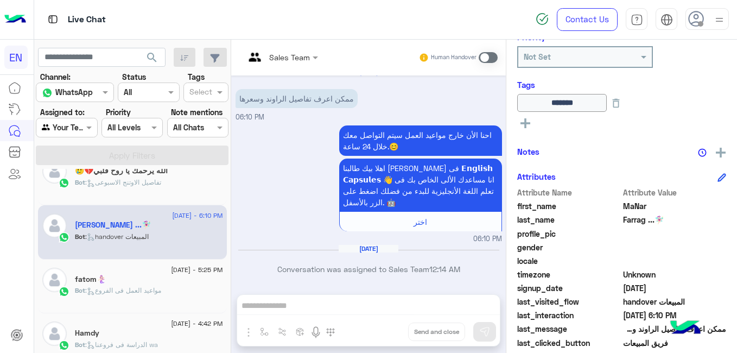
click at [176, 301] on div "Bot : مواعيد العمل فى الفروع" at bounding box center [149, 294] width 148 height 19
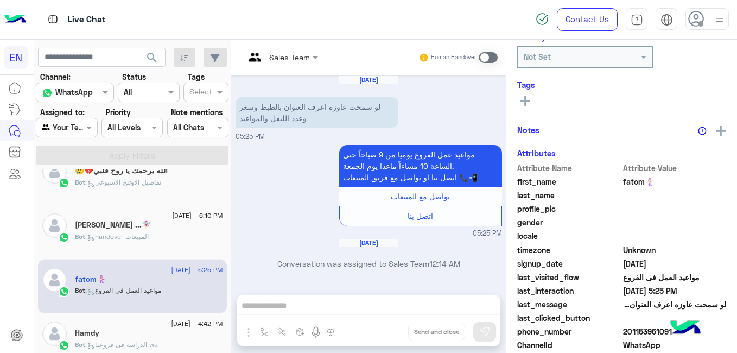
scroll to position [505, 0]
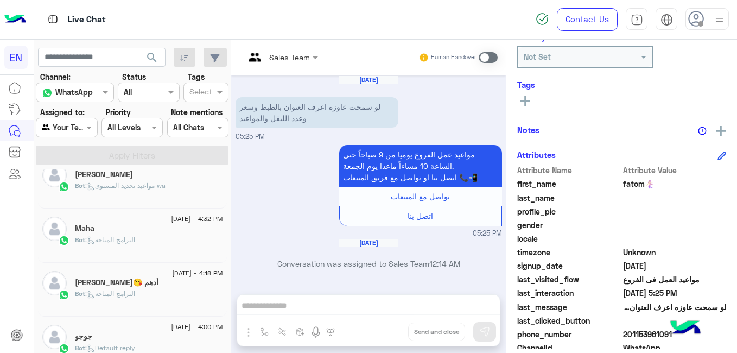
click at [171, 199] on div "Bot : مواعيد تحديد المستوى wa" at bounding box center [149, 190] width 148 height 19
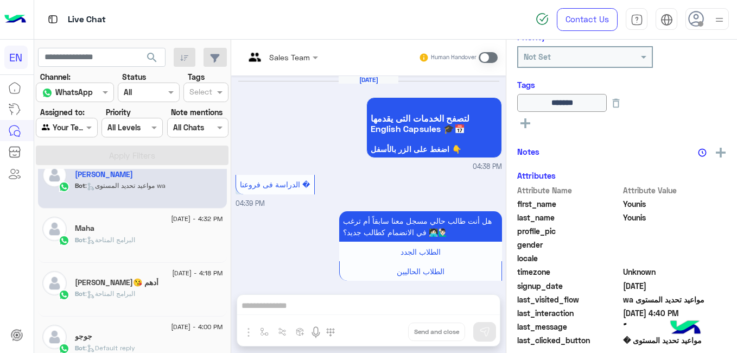
scroll to position [674, 0]
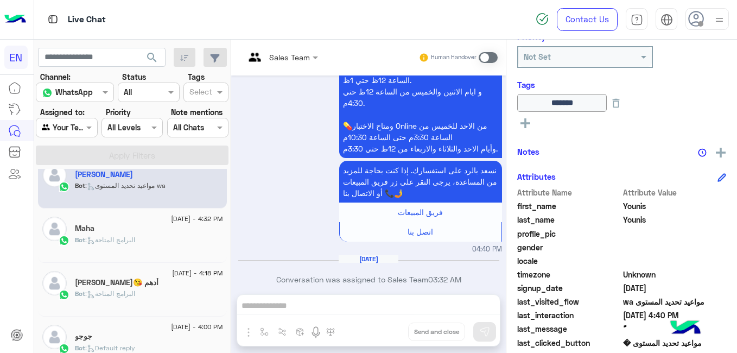
click at [135, 241] on span ": البرامج المتاحة" at bounding box center [110, 239] width 50 height 8
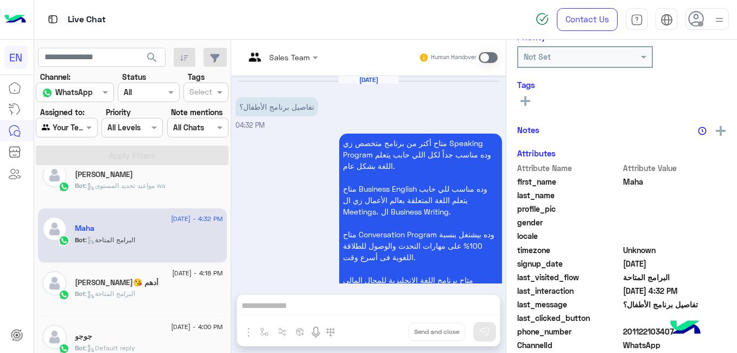
scroll to position [157, 0]
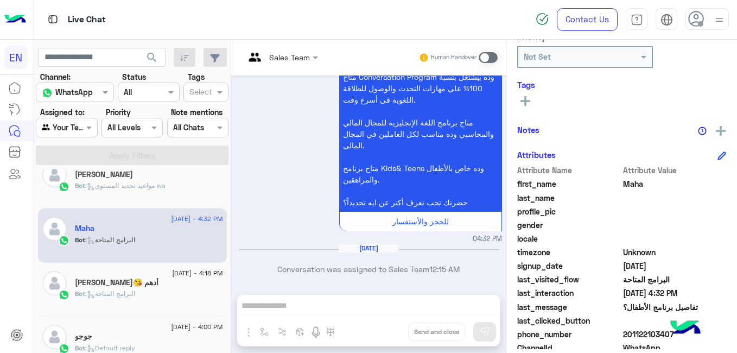
click at [110, 293] on span ": البرامج المتاحة" at bounding box center [110, 293] width 50 height 8
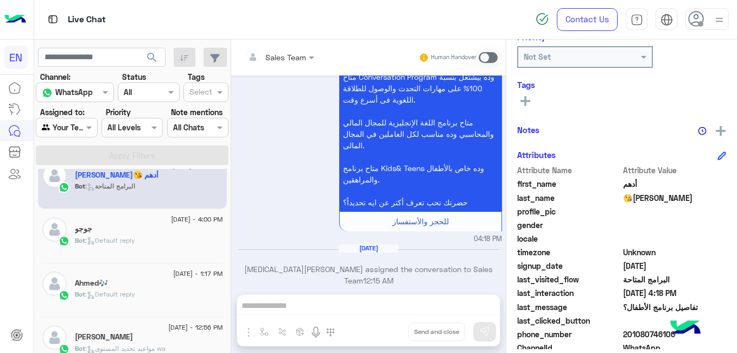
scroll to position [615, 0]
click at [182, 238] on div "Bot : Default reply" at bounding box center [149, 242] width 148 height 19
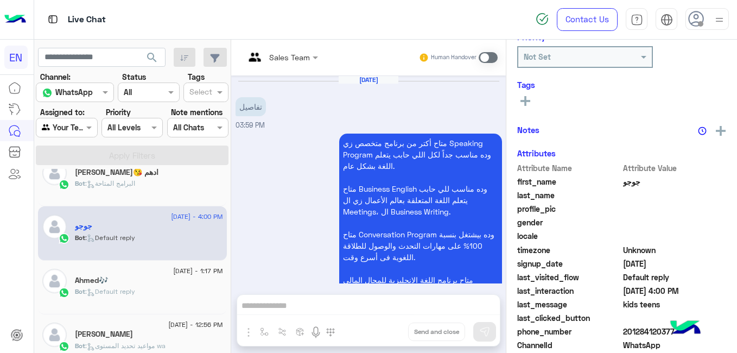
scroll to position [315, 0]
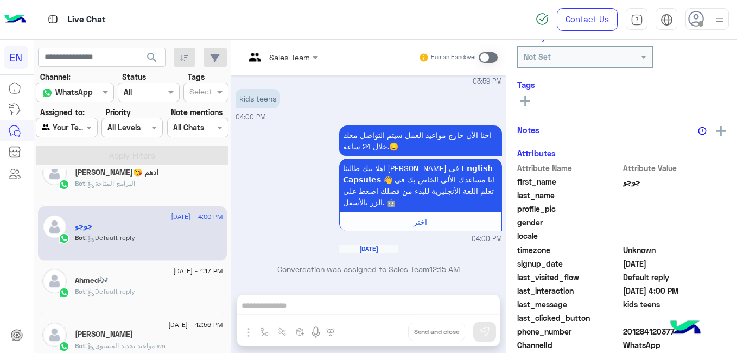
click at [169, 290] on div "Bot : Default reply" at bounding box center [149, 295] width 148 height 19
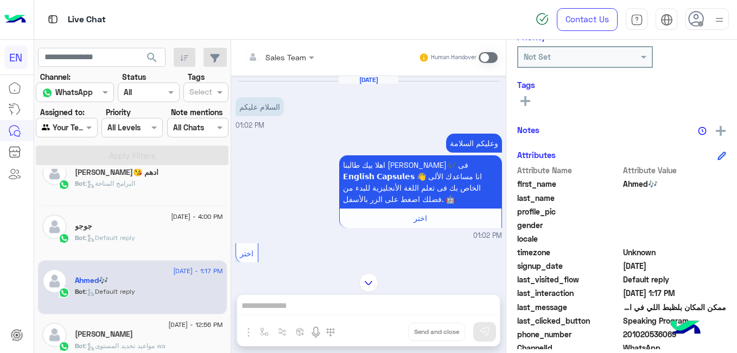
scroll to position [232, 0]
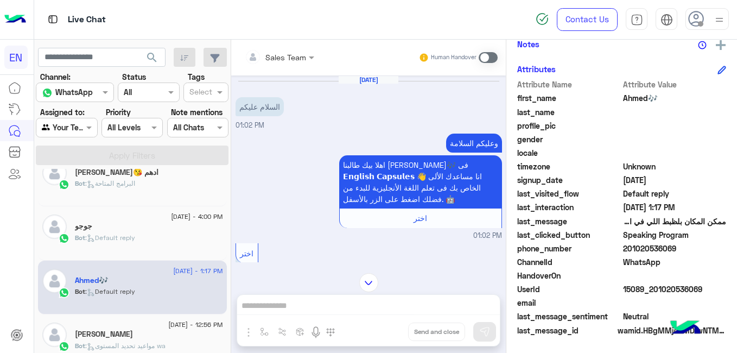
click at [642, 251] on span "201020536069" at bounding box center [675, 247] width 104 height 11
copy span "201020536069"
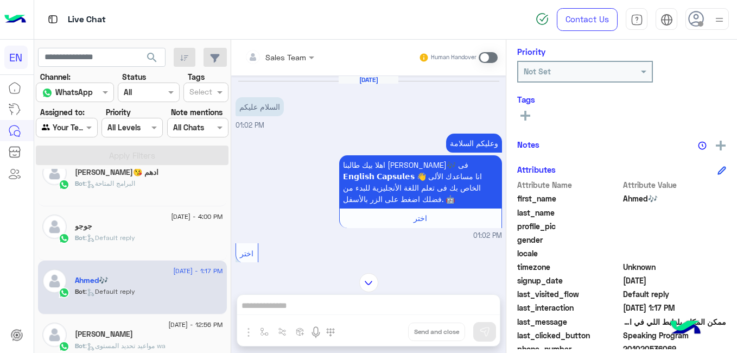
scroll to position [120, 0]
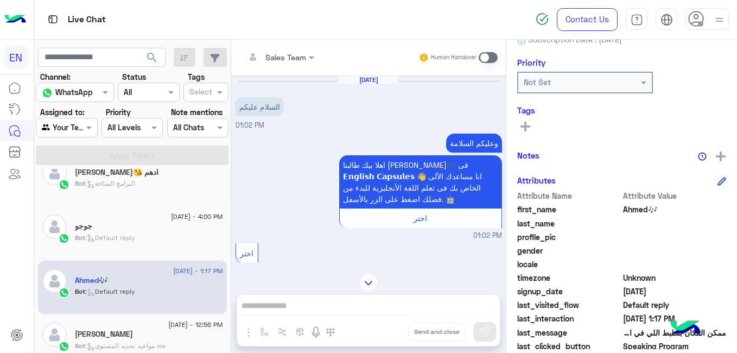
click at [527, 121] on button at bounding box center [525, 125] width 16 height 13
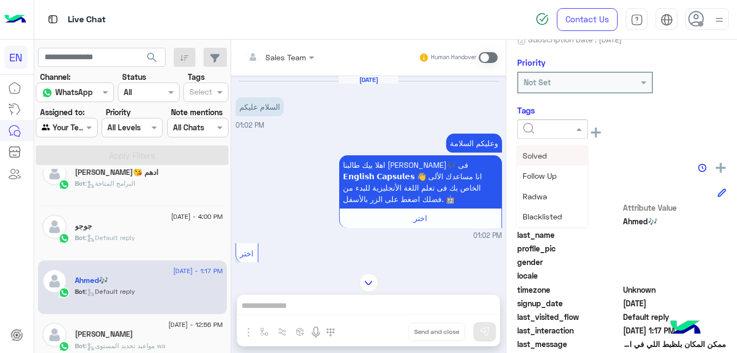
click at [527, 121] on div at bounding box center [552, 129] width 71 height 20
click at [558, 190] on div "[PERSON_NAME]" at bounding box center [552, 184] width 71 height 20
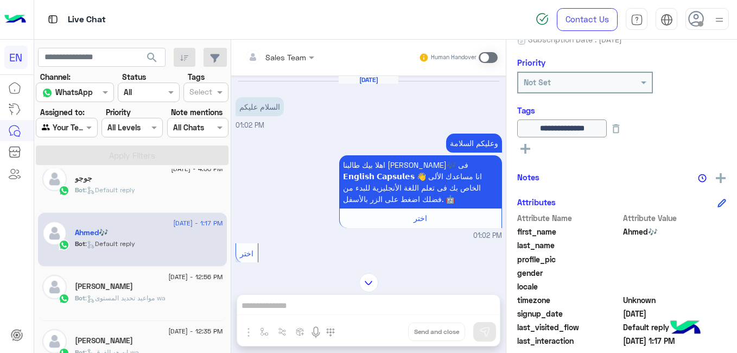
scroll to position [665, 0]
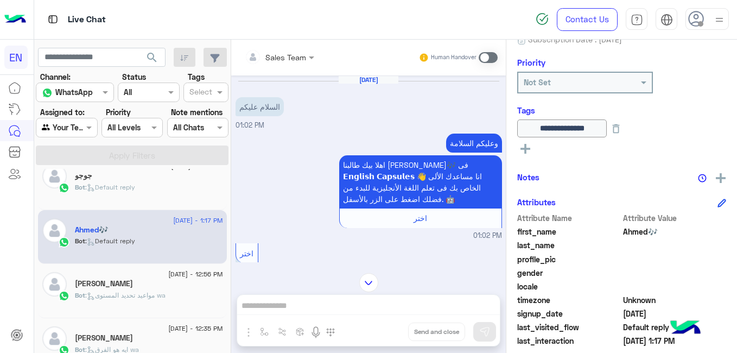
click at [184, 293] on div "Bot : مواعيد تحديد المستوى wa" at bounding box center [149, 299] width 148 height 19
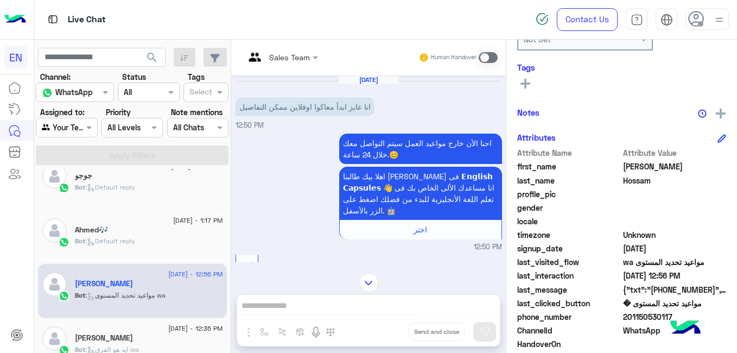
scroll to position [232, 0]
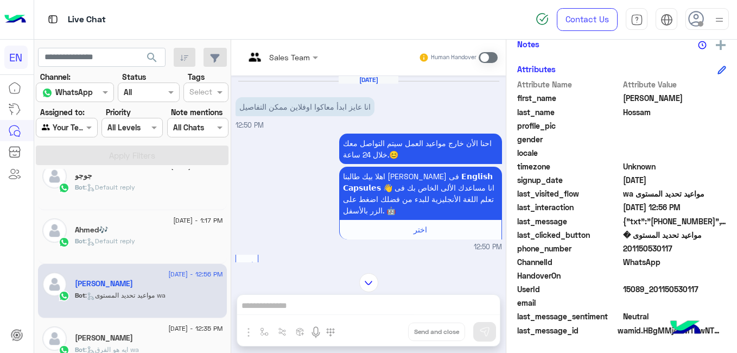
click at [638, 248] on span "201150530117" at bounding box center [675, 247] width 104 height 11
copy span "201150530117"
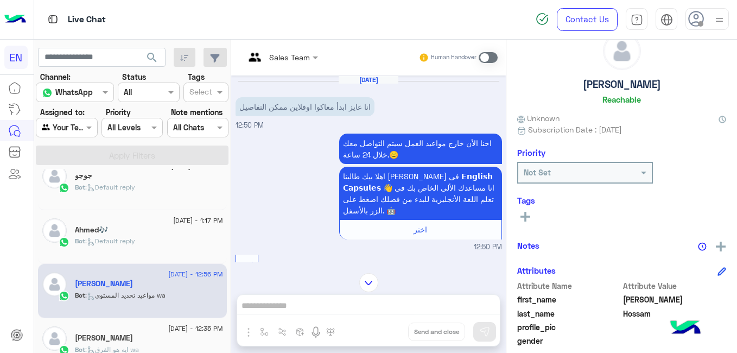
scroll to position [23, 0]
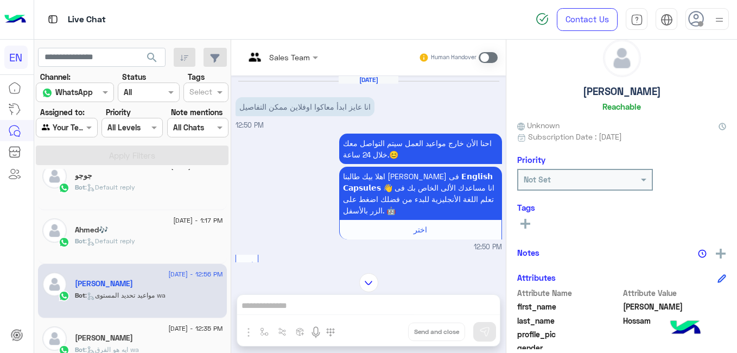
click at [634, 95] on h5 "[PERSON_NAME]" at bounding box center [622, 91] width 78 height 12
copy h5 "[PERSON_NAME]"
click at [527, 228] on icon at bounding box center [525, 224] width 10 height 10
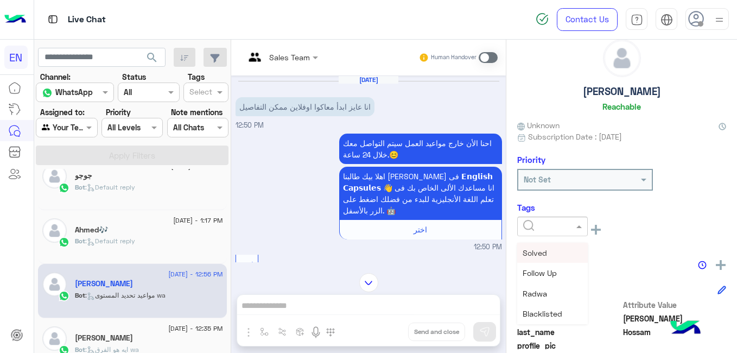
click at [527, 228] on input "text" at bounding box center [539, 226] width 33 height 11
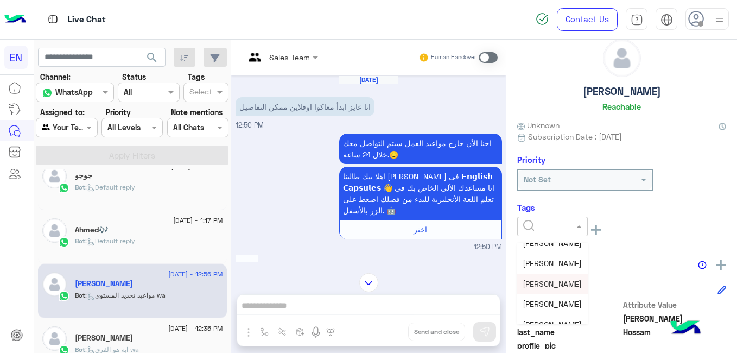
click at [564, 287] on span "[PERSON_NAME]" at bounding box center [551, 283] width 59 height 9
